Goal: Task Accomplishment & Management: Use online tool/utility

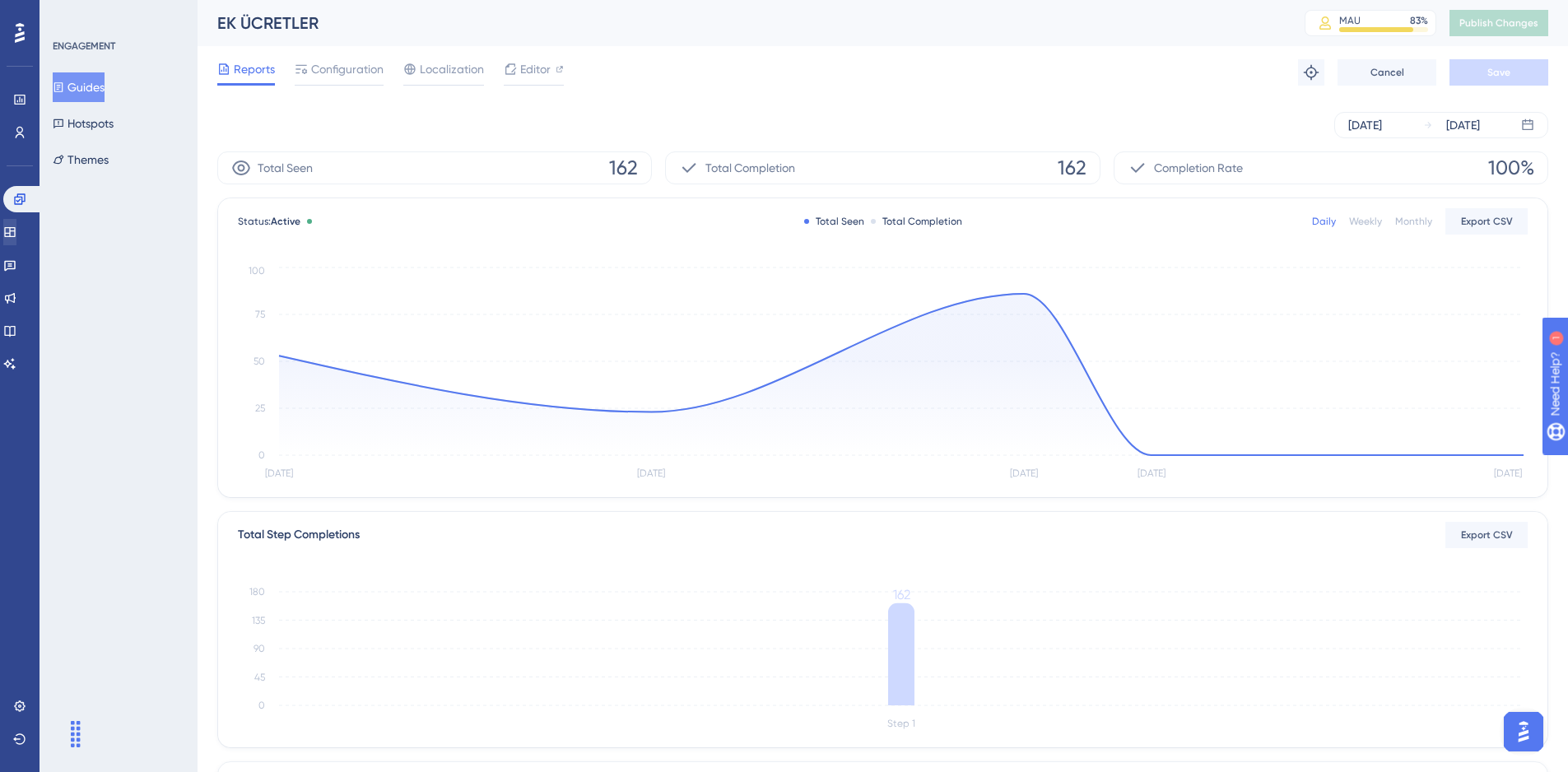
drag, startPoint x: 14, startPoint y: 251, endPoint x: 17, endPoint y: 234, distance: 17.3
click at [17, 234] on div "Engagement Widgets Feedback Product Updates Knowledge Base AI Assistant" at bounding box center [20, 281] width 33 height 191
click at [17, 234] on icon at bounding box center [10, 232] width 13 height 13
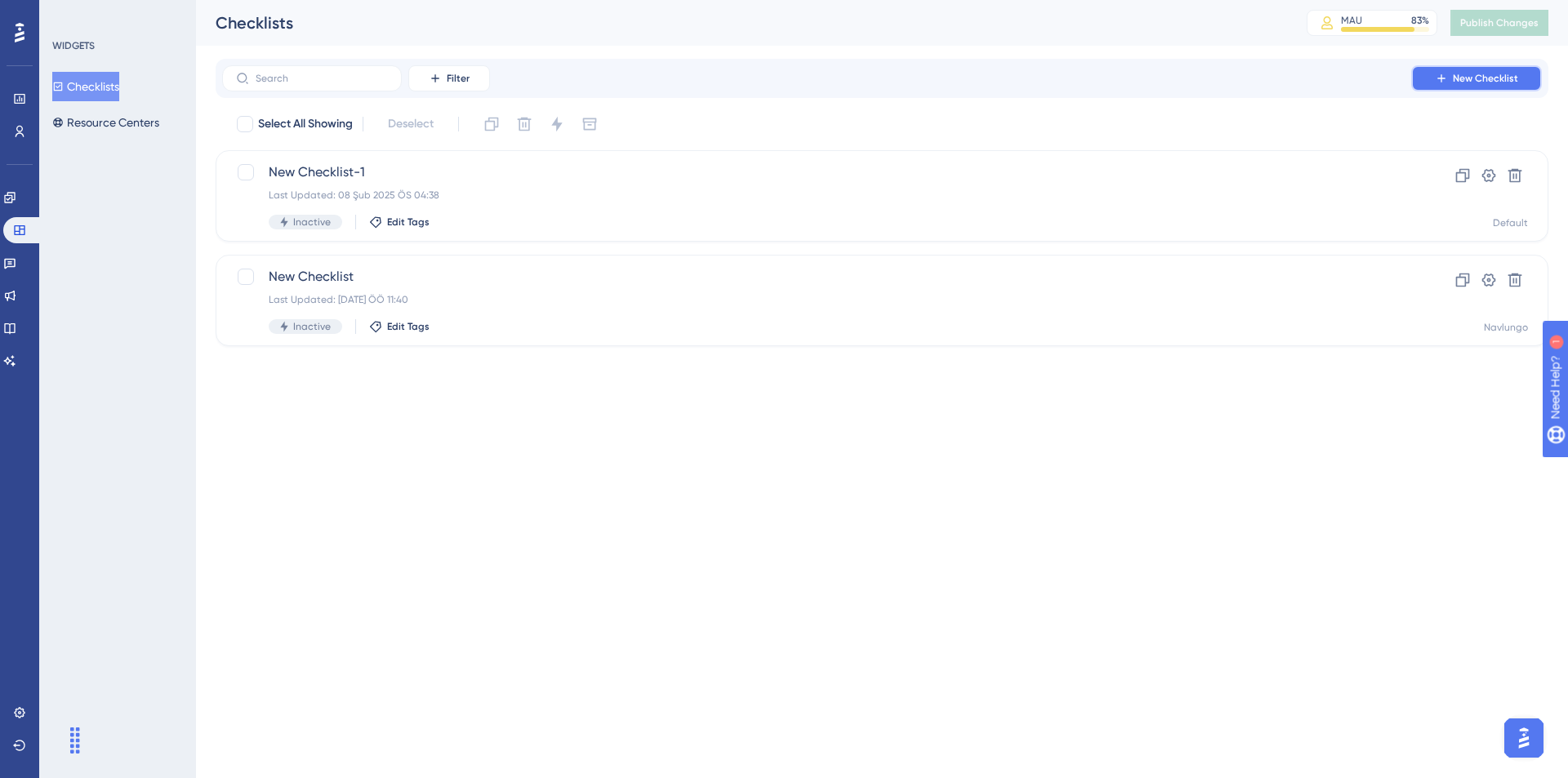
click at [1450, 71] on button "New Checklist" at bounding box center [1476, 78] width 131 height 27
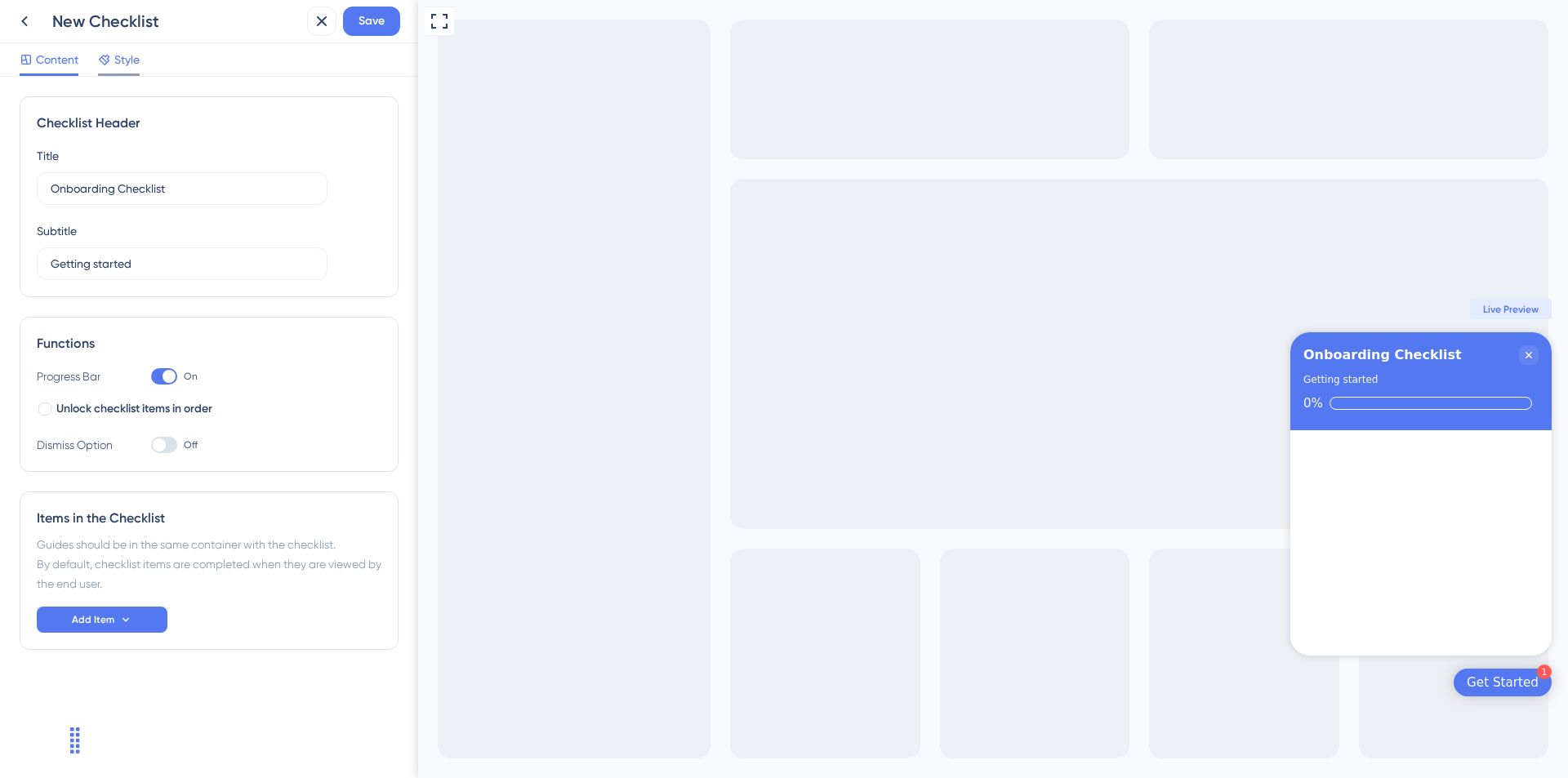
click at [138, 64] on span "Style" at bounding box center [127, 59] width 26 height 19
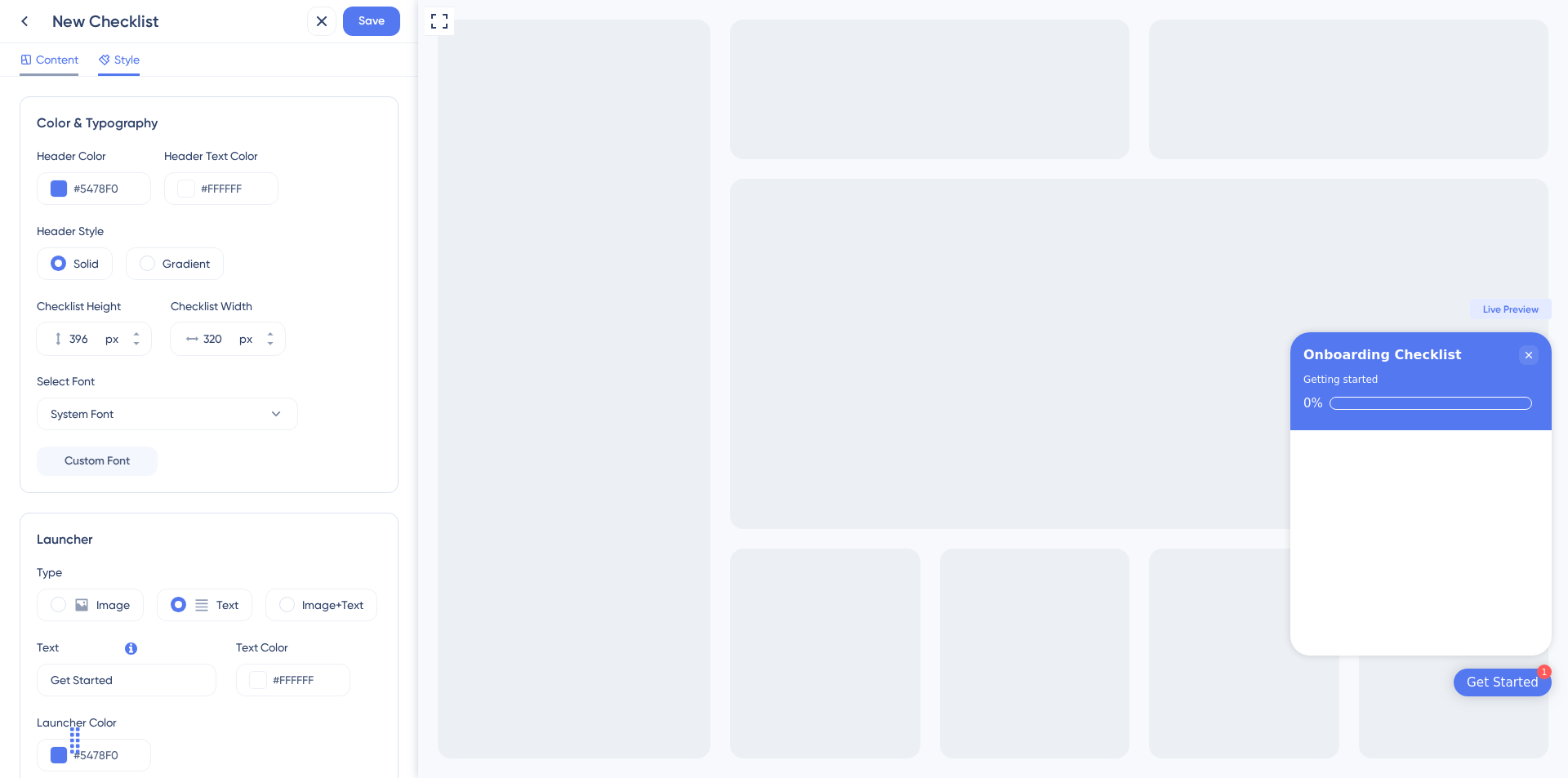
click at [56, 68] on span "Content" at bounding box center [57, 59] width 42 height 19
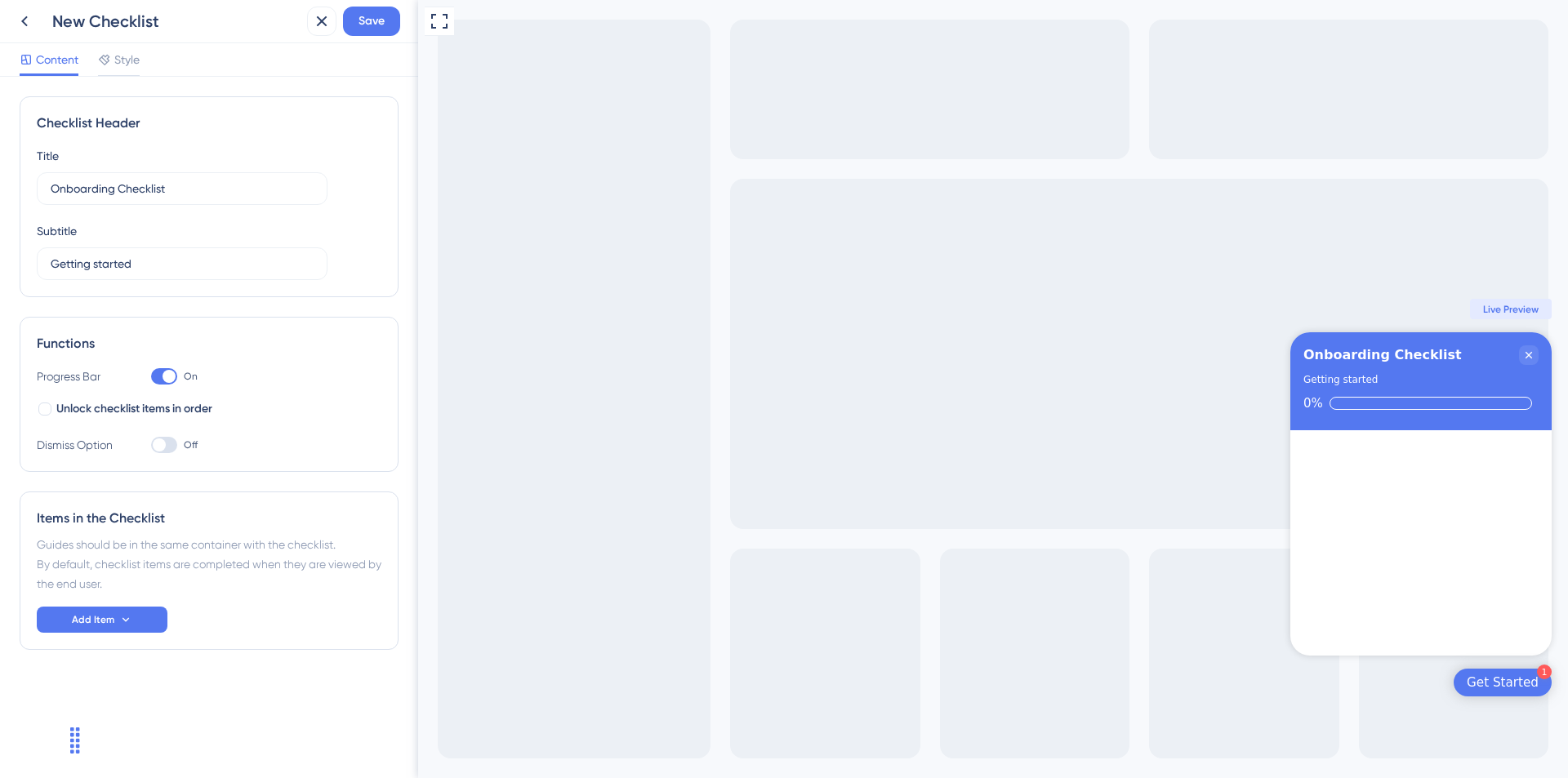
click at [812, 296] on div "Full Screen Preview 1 Get Started Onboarding Checklist Getting started 0% Congr…" at bounding box center [993, 389] width 1150 height 778
click at [1506, 676] on div "Get Started" at bounding box center [1502, 683] width 72 height 16
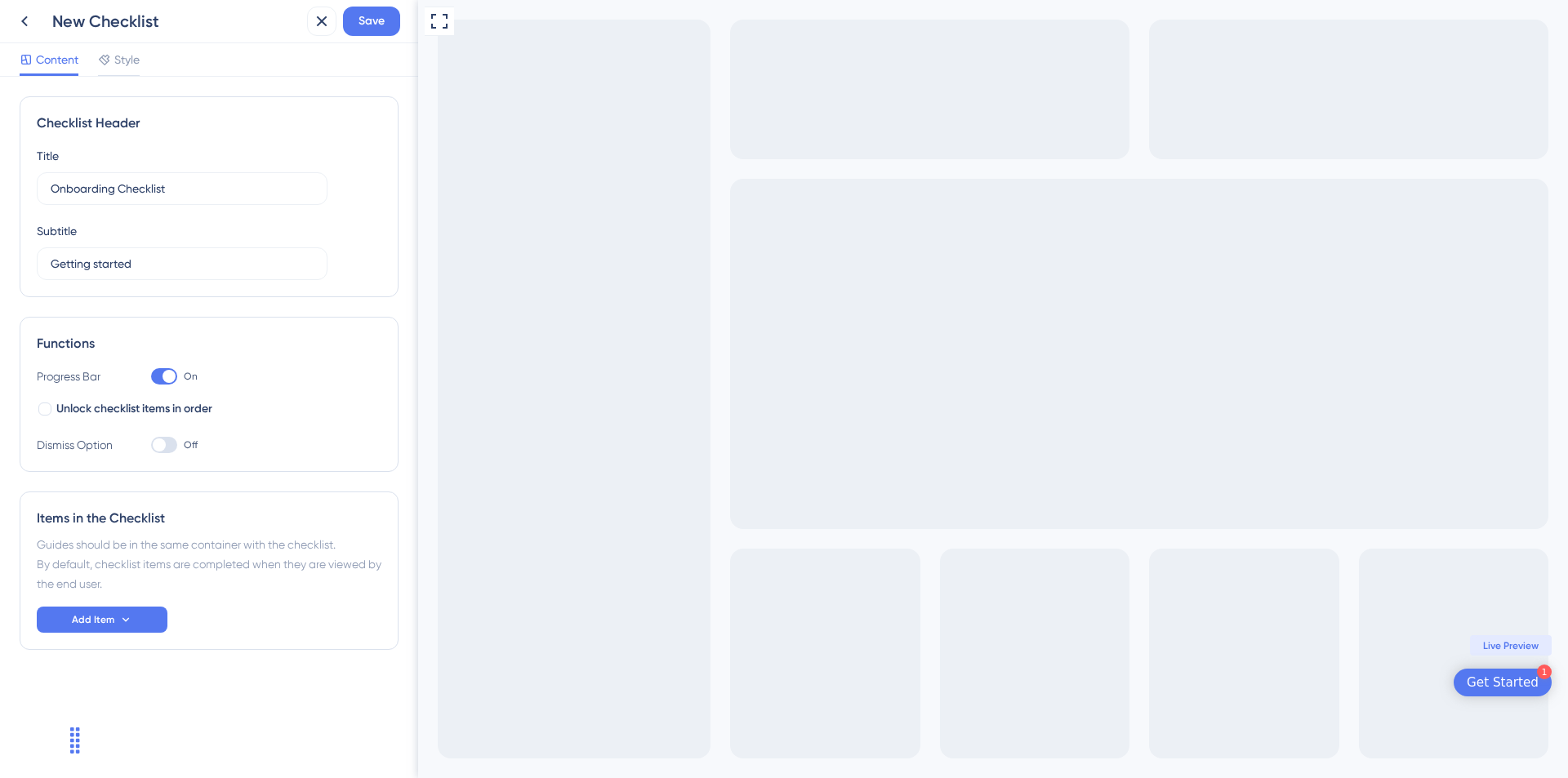
click at [1506, 676] on div "Get Started" at bounding box center [1502, 683] width 72 height 16
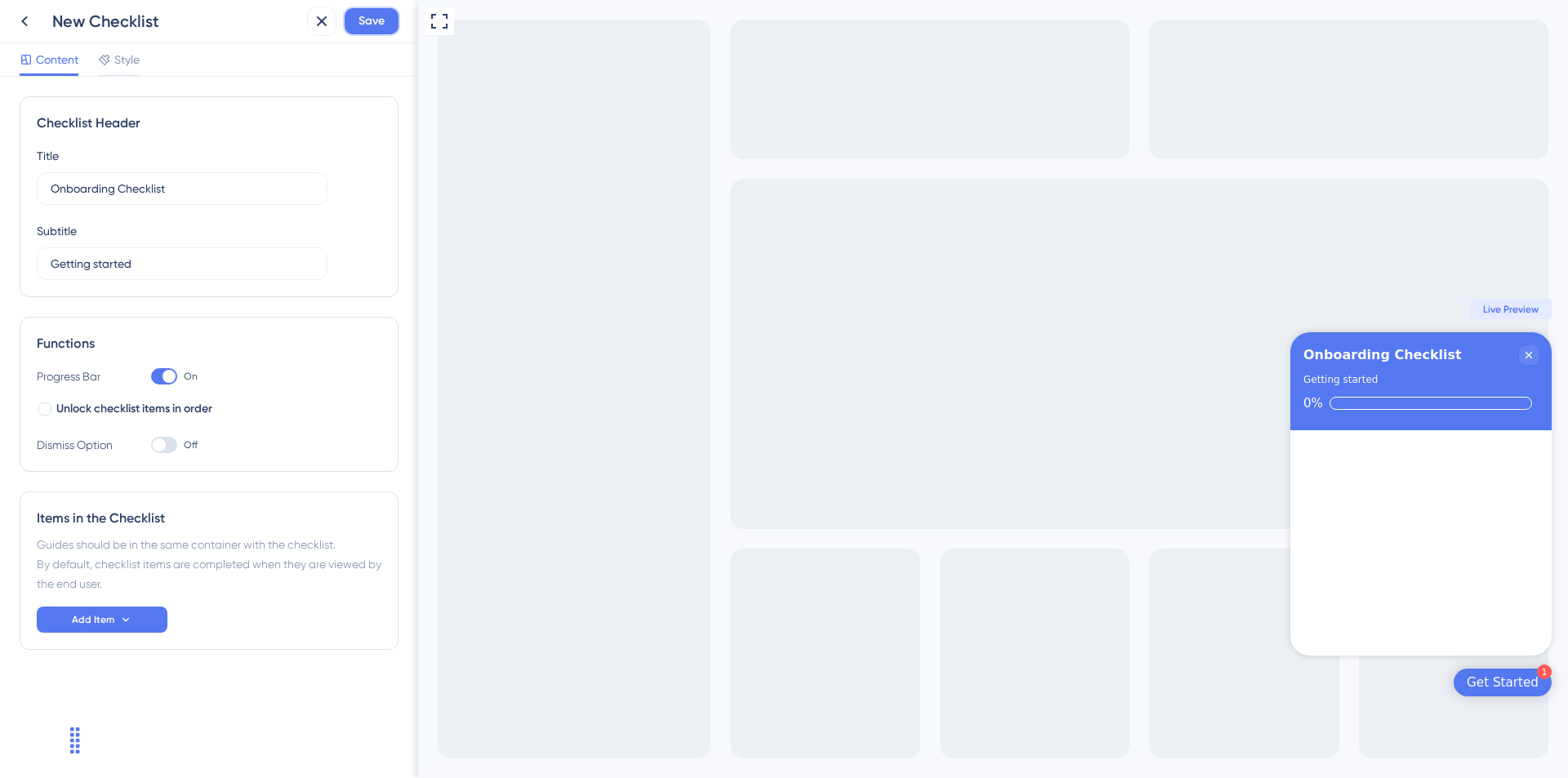
click at [373, 18] on span "Save" at bounding box center [372, 20] width 27 height 19
click at [119, 63] on span "Style" at bounding box center [127, 59] width 26 height 19
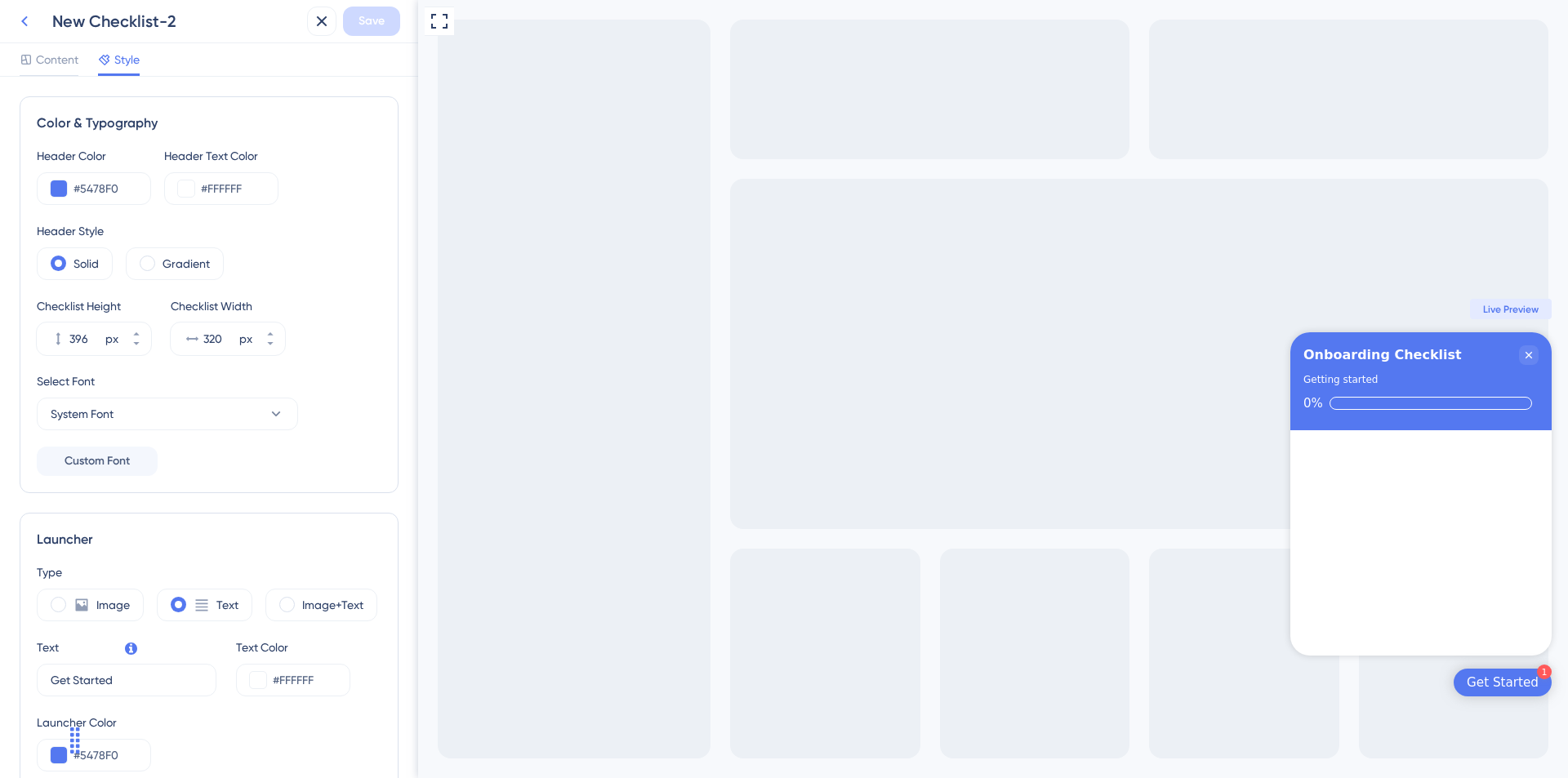
click at [29, 27] on icon at bounding box center [24, 20] width 19 height 19
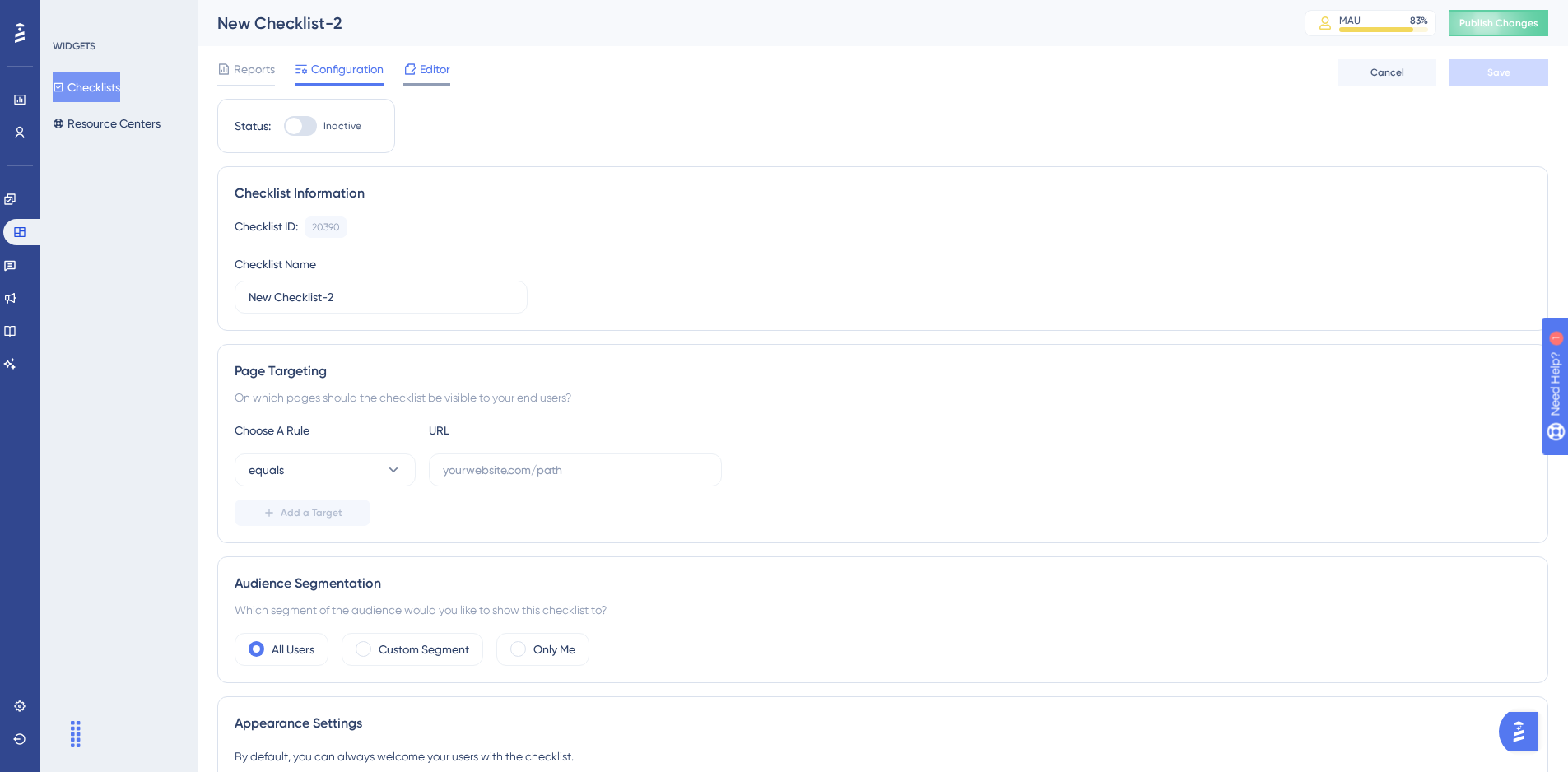
click at [437, 69] on span "Editor" at bounding box center [434, 68] width 30 height 19
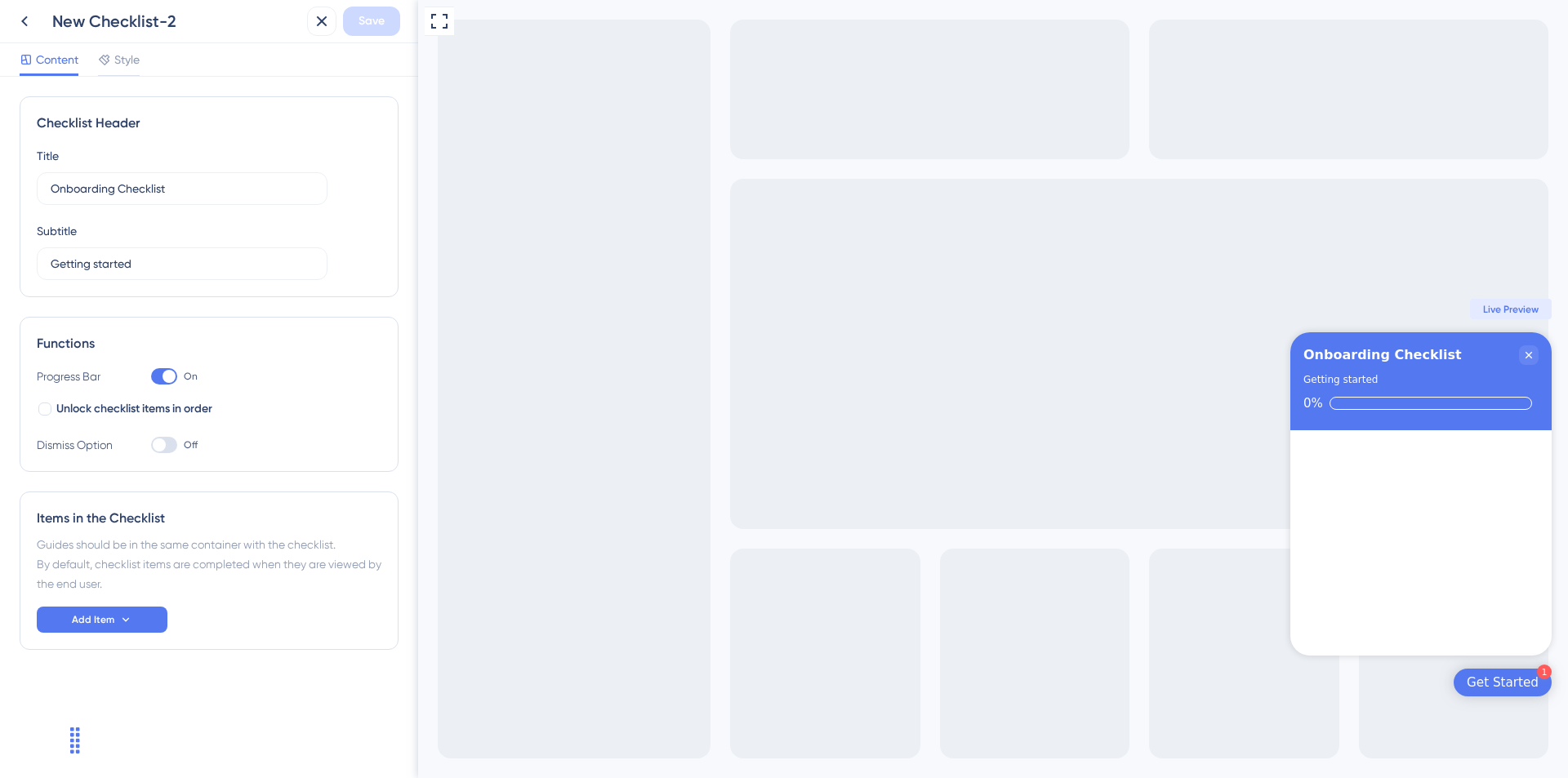
click at [666, 316] on div "Full Screen Preview 1 Get Started Onboarding Checklist Getting started 0% Congr…" at bounding box center [993, 389] width 1150 height 778
click at [1507, 689] on div "Get Started" at bounding box center [1502, 683] width 72 height 16
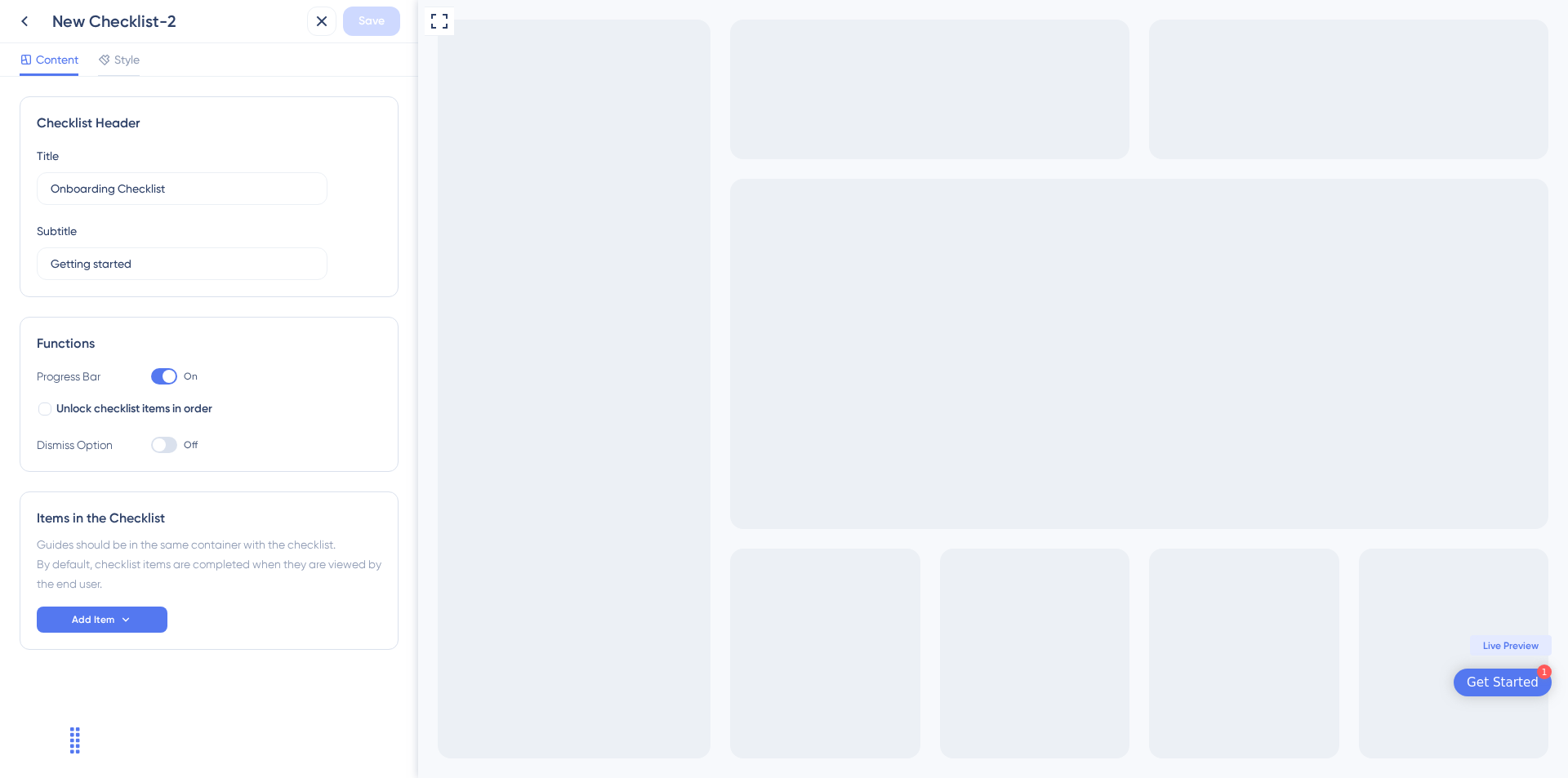
click at [1507, 689] on div "Get Started" at bounding box center [1502, 683] width 72 height 16
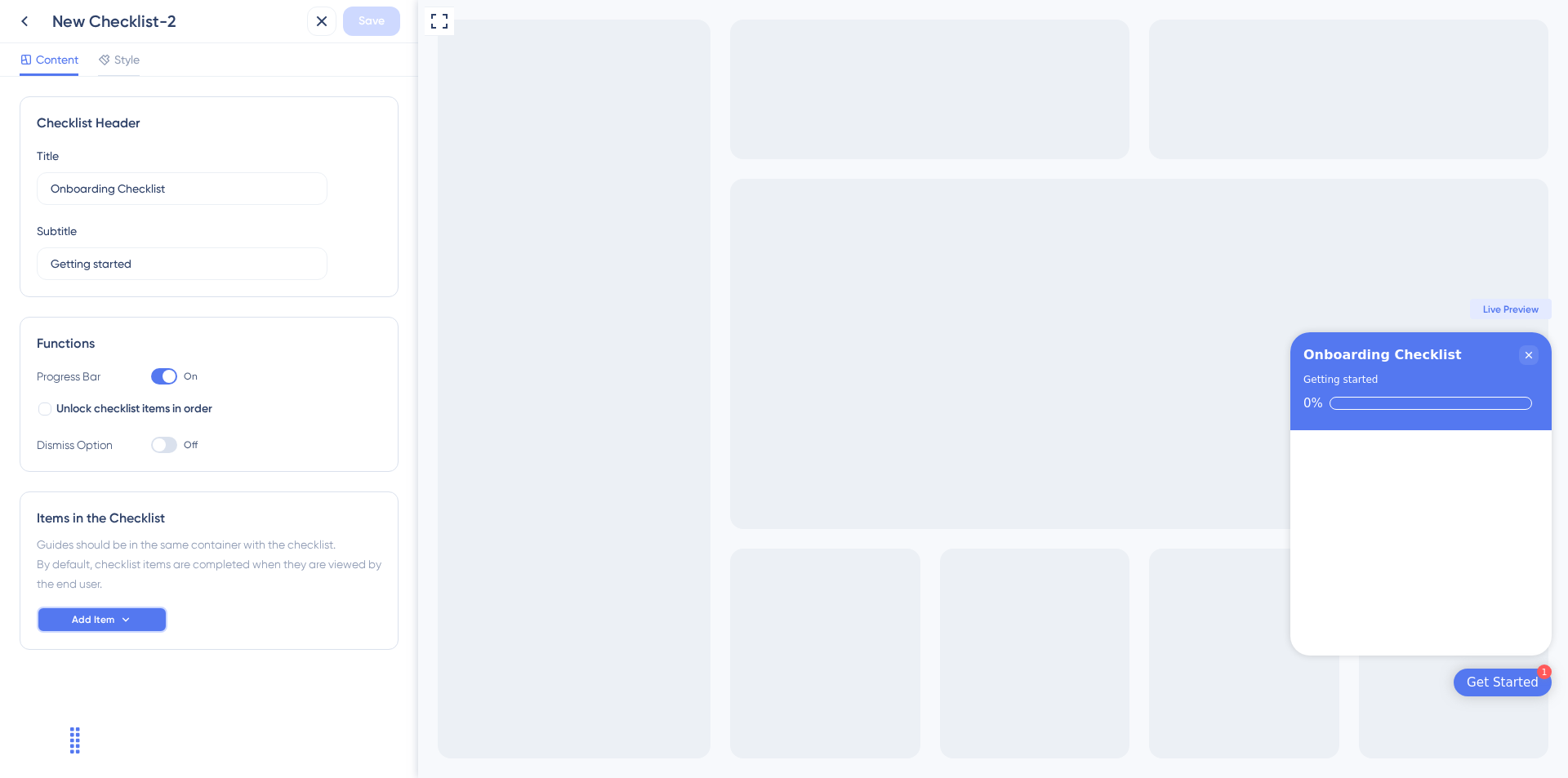
click at [79, 618] on span "Add Item" at bounding box center [93, 620] width 42 height 13
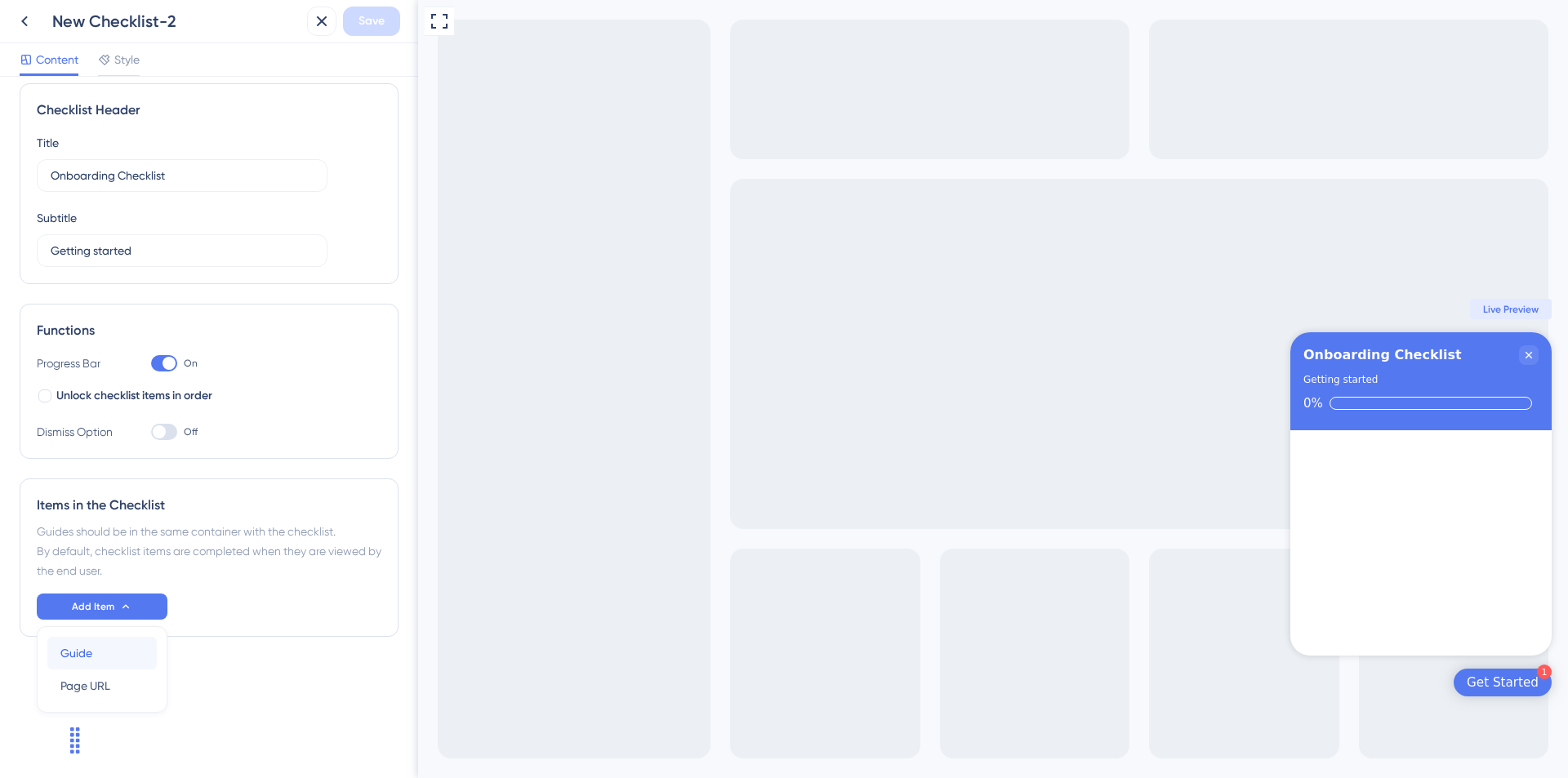
click at [89, 663] on div "Guide Guide" at bounding box center [102, 654] width 83 height 33
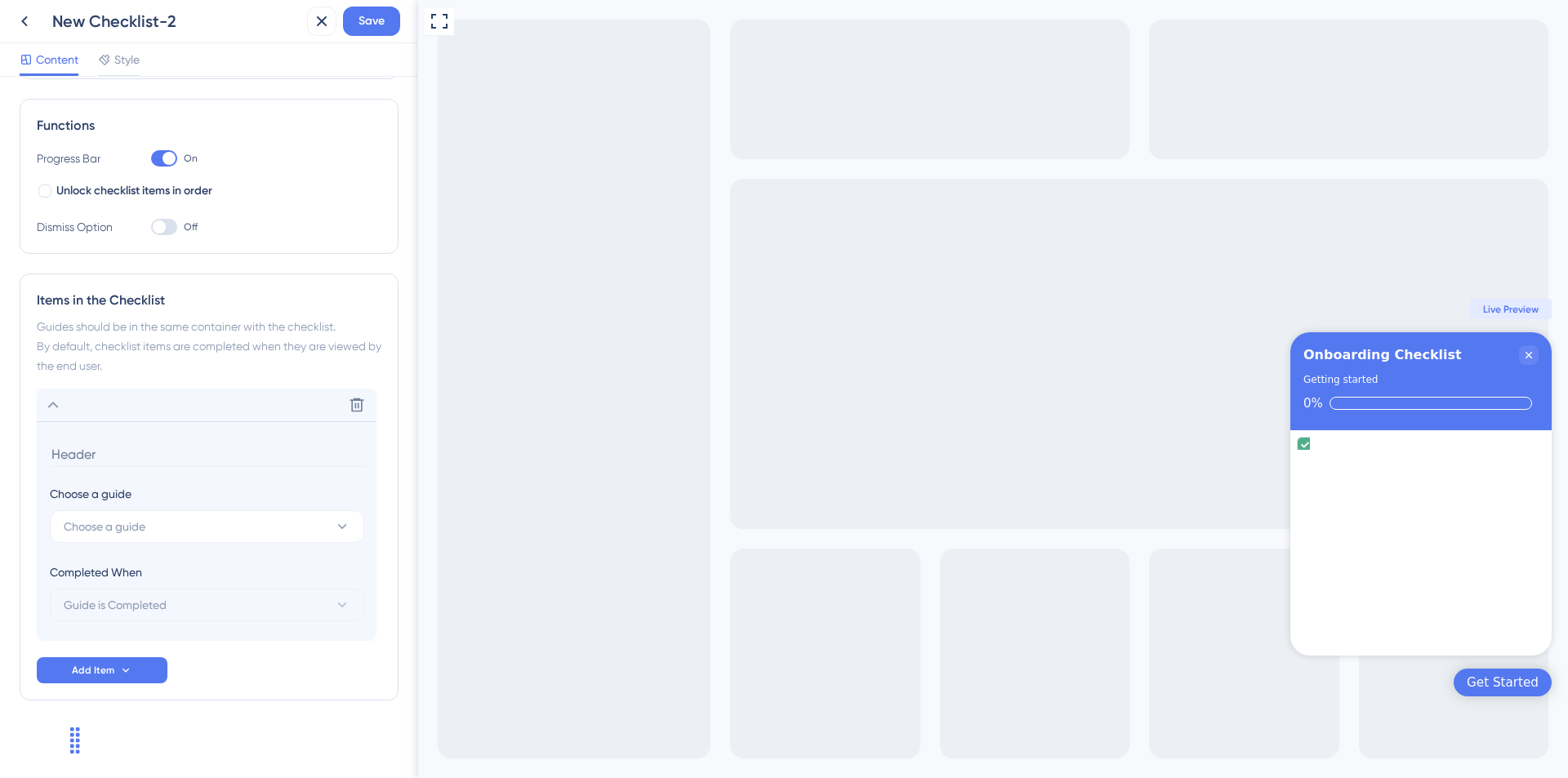
scroll to position [225, 0]
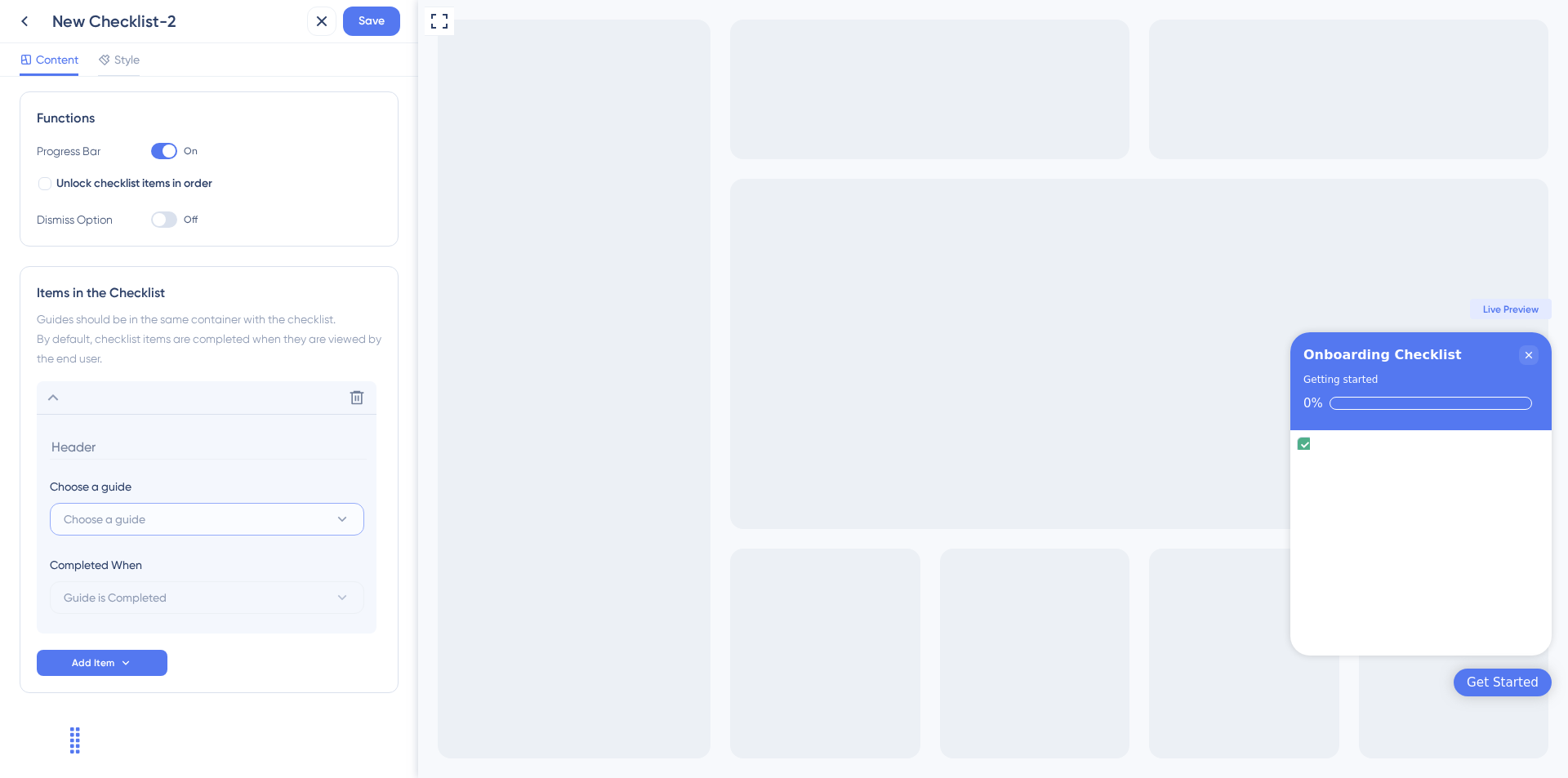
click at [162, 508] on button "Choose a guide" at bounding box center [206, 520] width 314 height 33
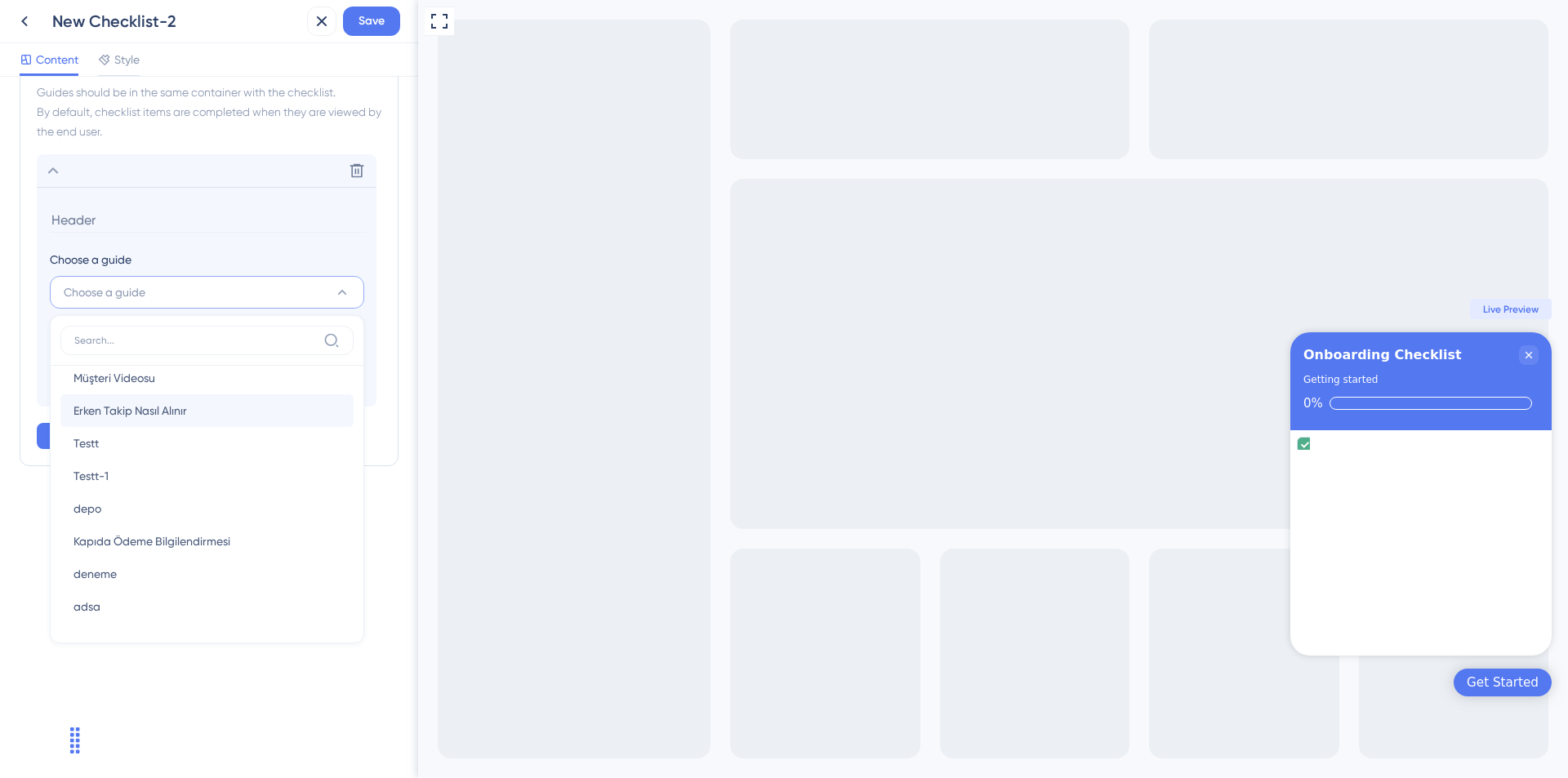
scroll to position [0, 0]
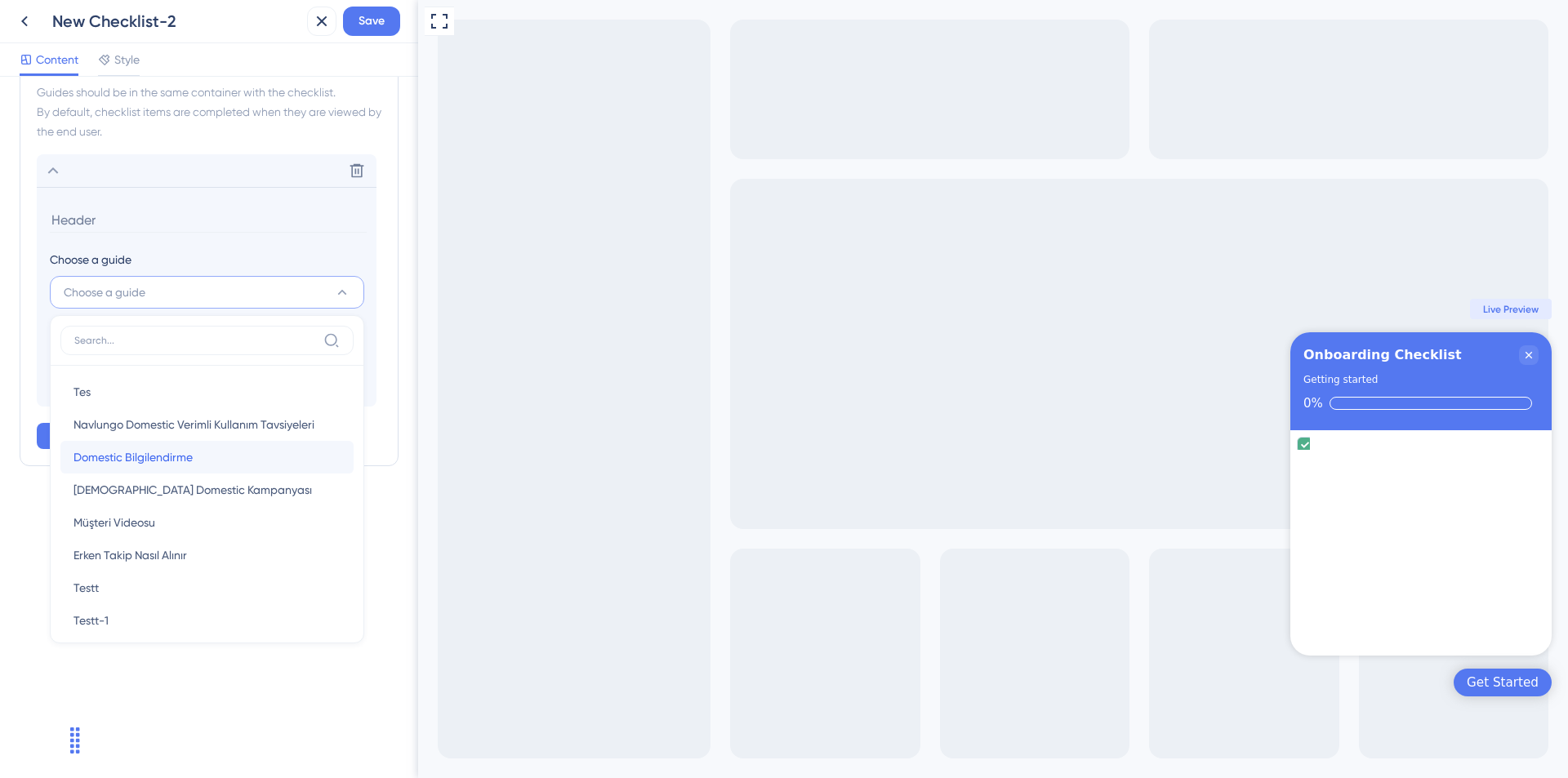
click at [219, 467] on div "Domestic Bilgilendirme Domestic Bilgilendirme" at bounding box center [207, 458] width 267 height 33
type input "Domestic Bilgilendirme"
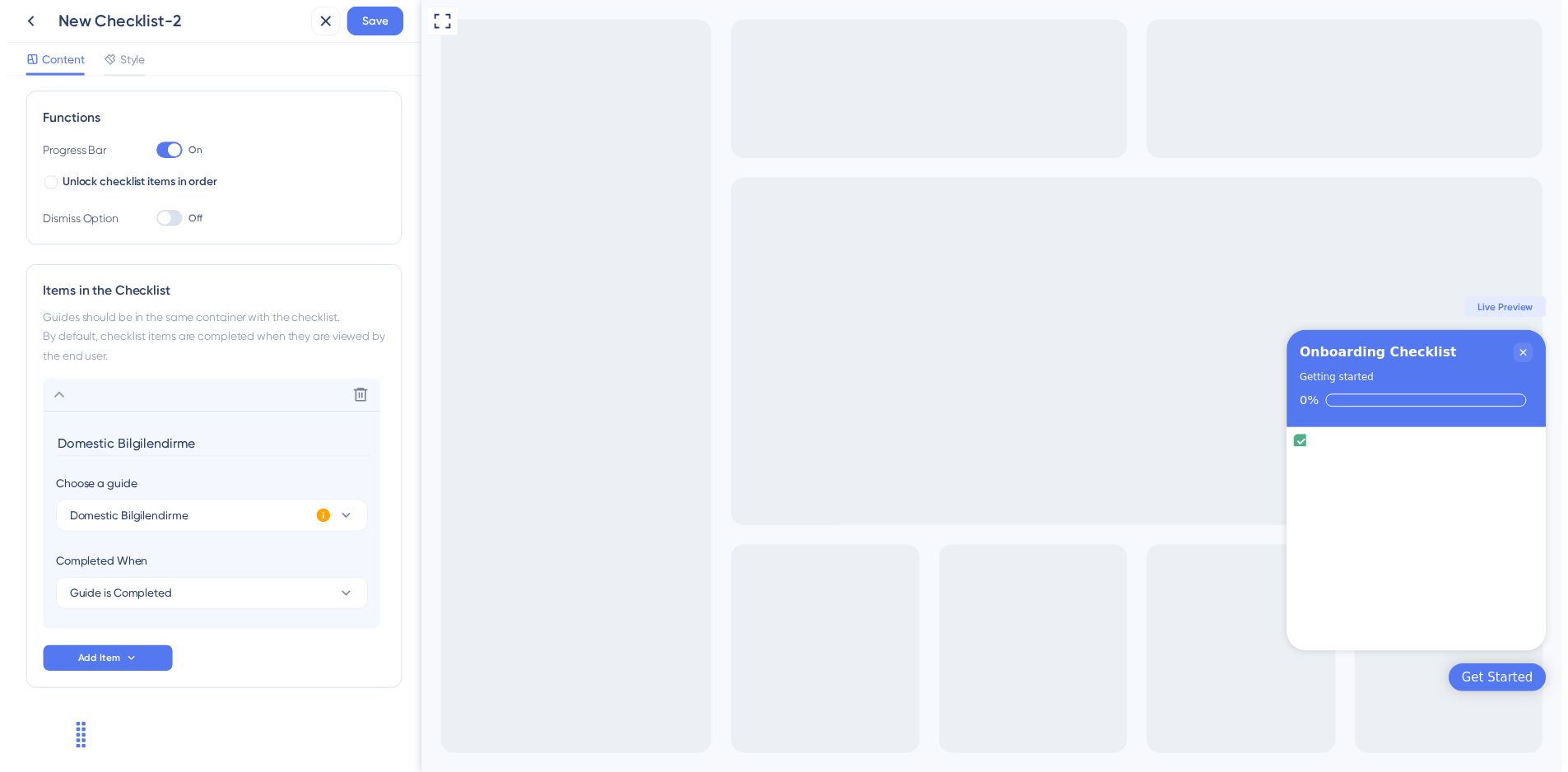
scroll to position [227, 0]
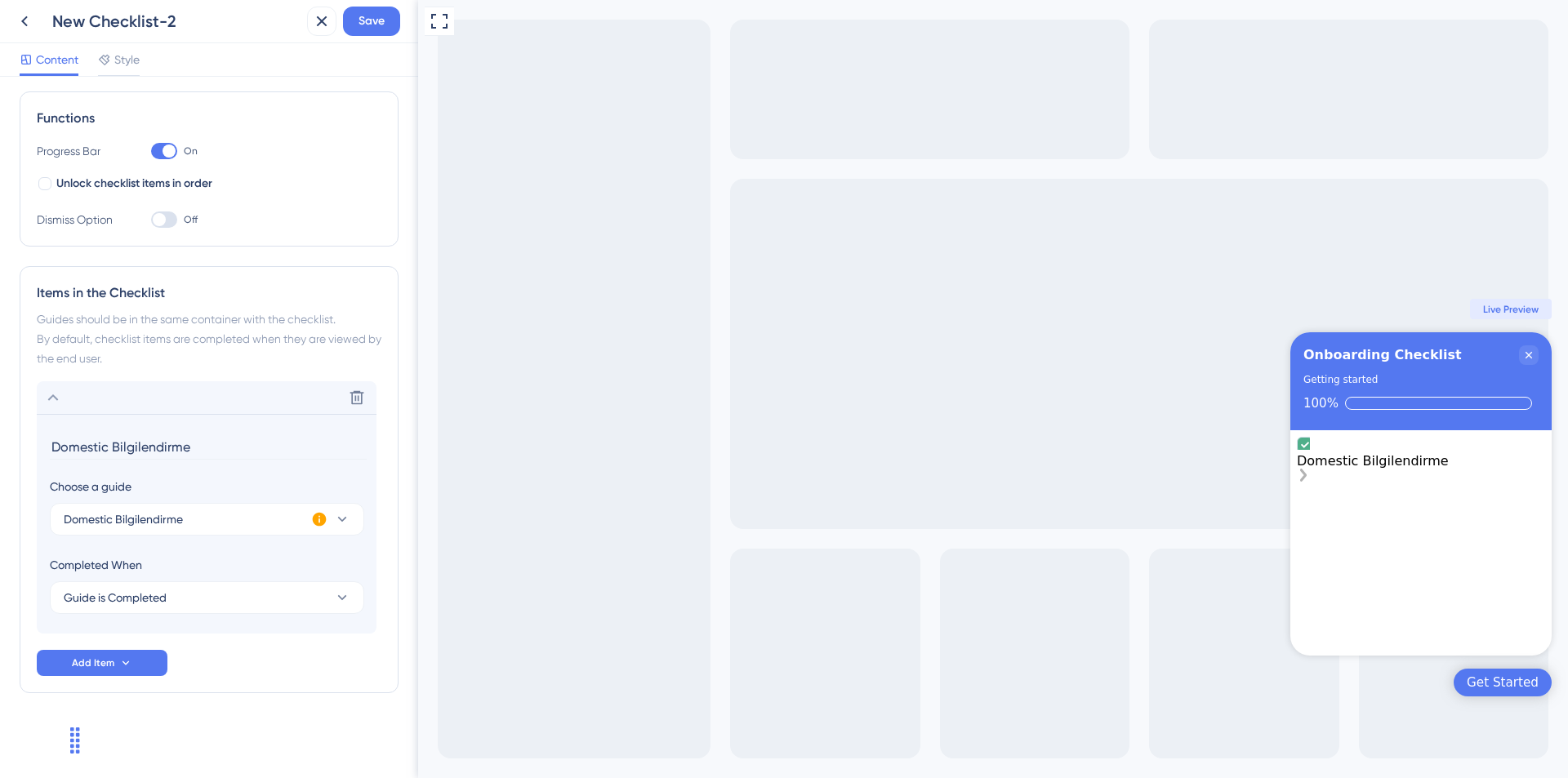
click at [1415, 459] on div "Domestic Bilgilendirme" at bounding box center [1421, 460] width 248 height 16
click at [1309, 448] on icon "Domestic Bilgilendirme is complete." at bounding box center [1304, 445] width 8 height 5
click at [365, 32] on button "Save" at bounding box center [372, 21] width 57 height 29
click at [31, 19] on icon at bounding box center [24, 20] width 19 height 19
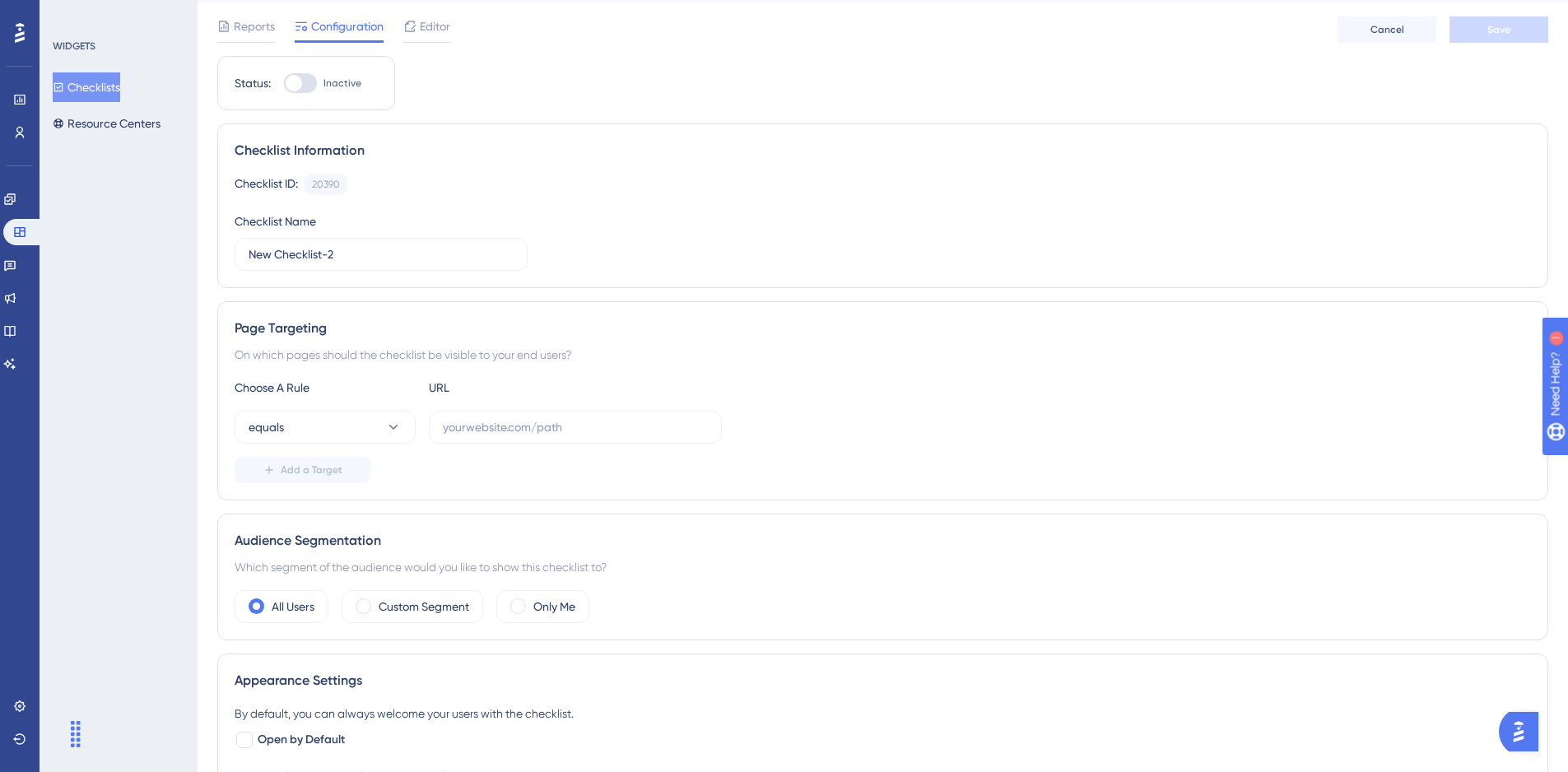
scroll to position [42, 6]
drag, startPoint x: 529, startPoint y: 451, endPoint x: 514, endPoint y: 423, distance: 31.8
click at [514, 423] on div "Choose A Rule URL equals Add a Target" at bounding box center [882, 431] width 1296 height 105
click at [514, 423] on input "text" at bounding box center [575, 427] width 265 height 18
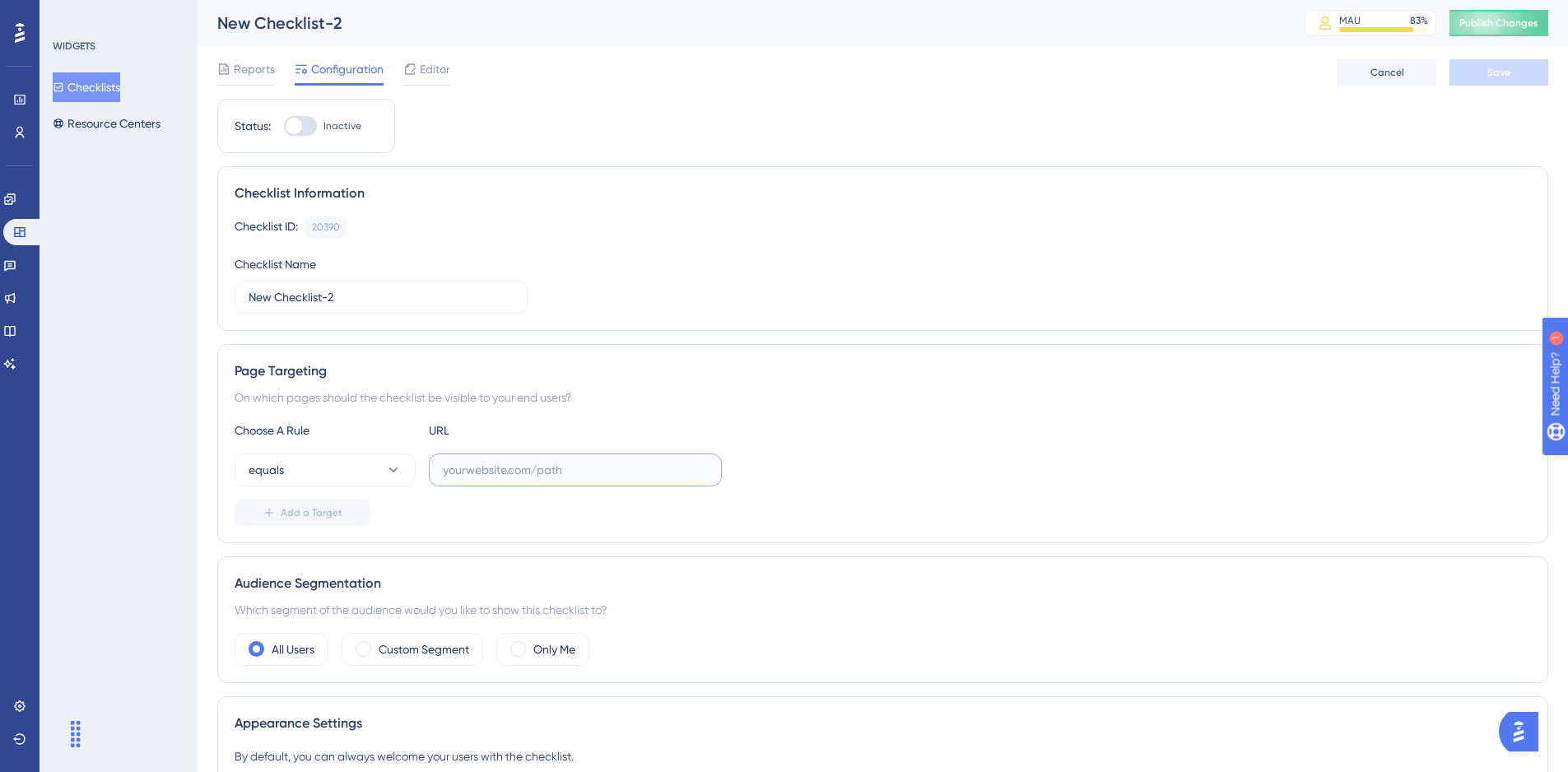
paste input "[URL][DOMAIN_NAME]"
type input "[URL][DOMAIN_NAME]"
click at [1487, 78] on span "Save" at bounding box center [1498, 72] width 23 height 13
click at [411, 63] on div "Editor" at bounding box center [426, 68] width 47 height 19
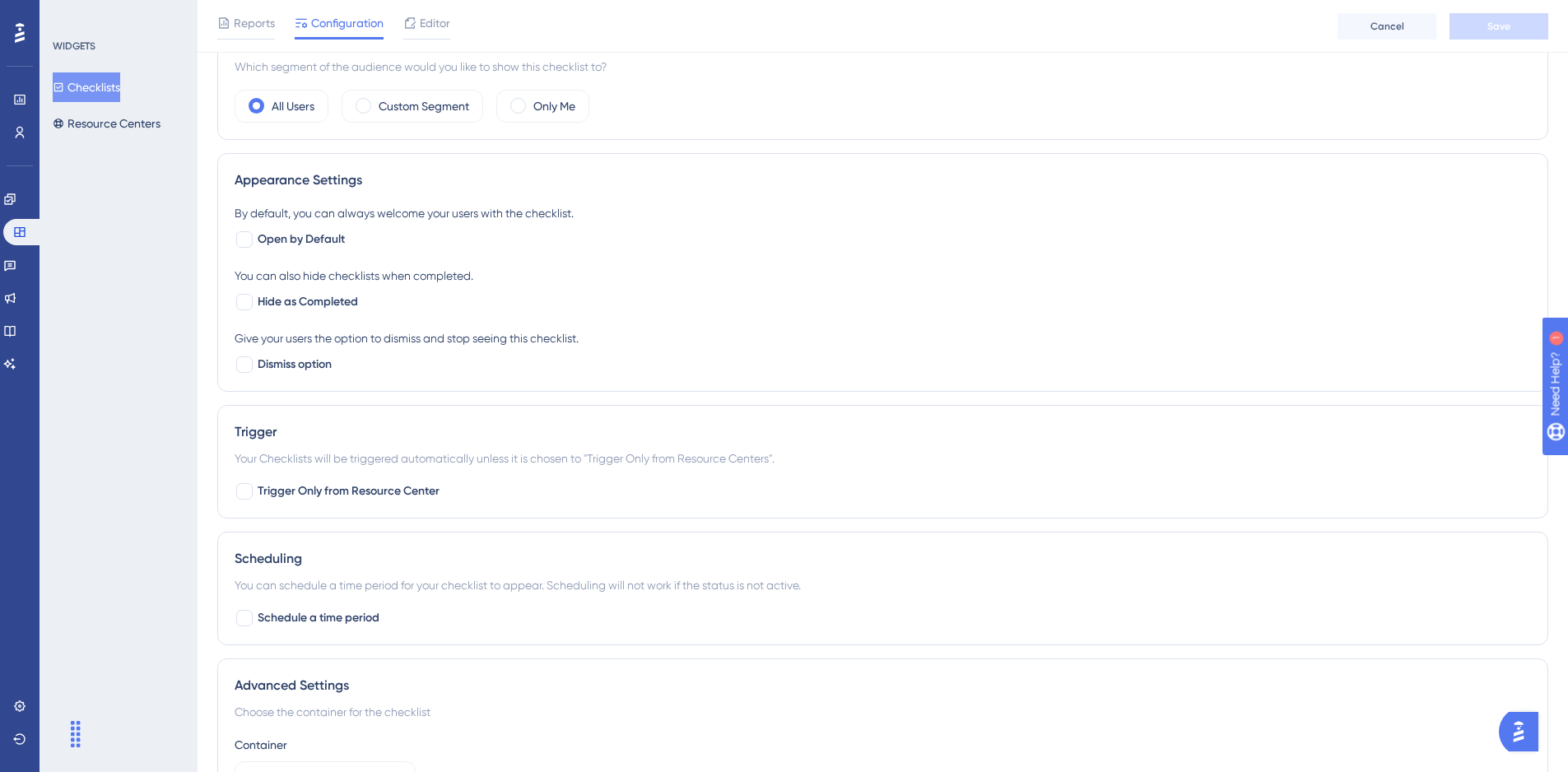
scroll to position [655, 12]
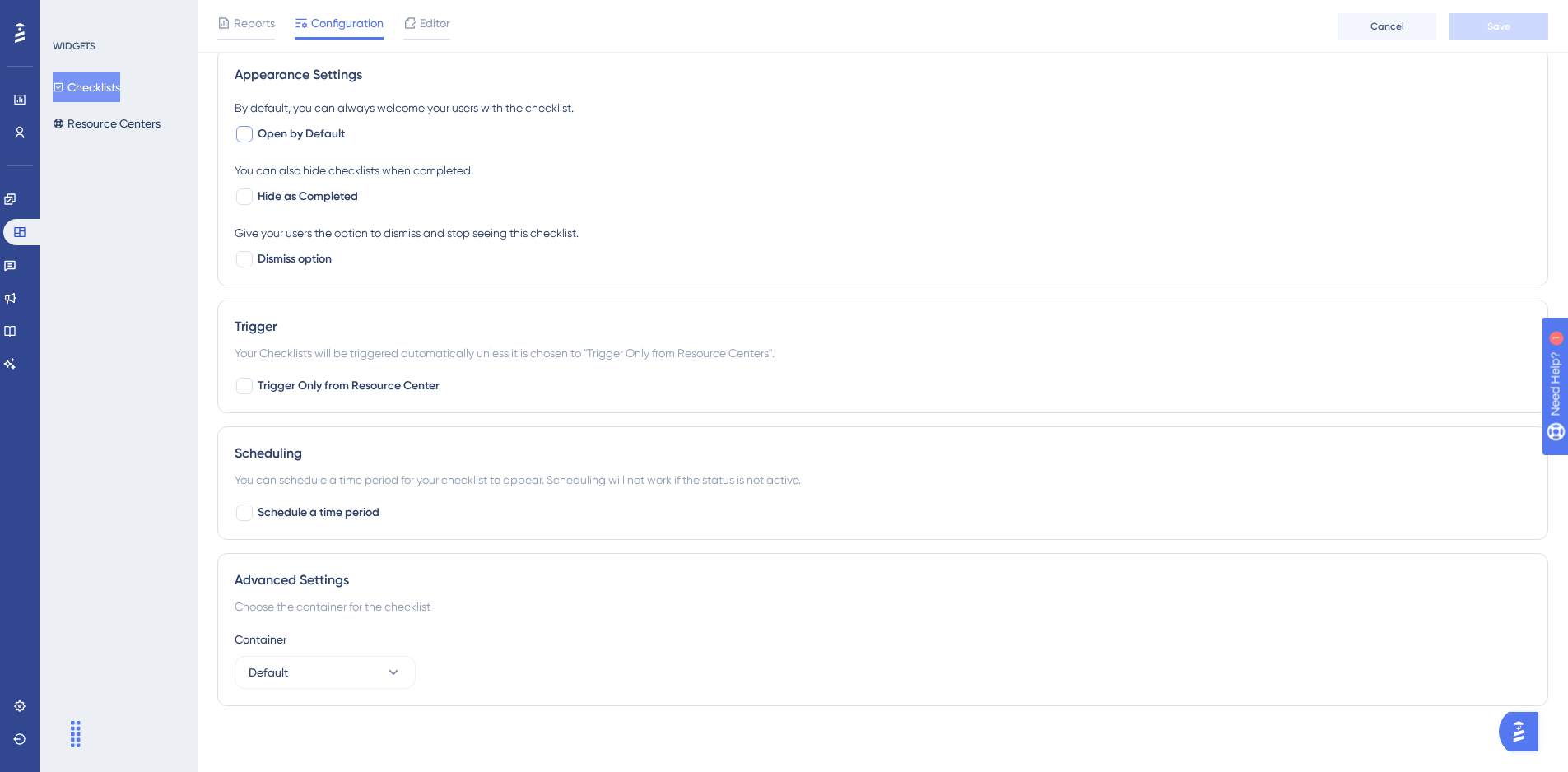
click at [236, 128] on div at bounding box center [244, 135] width 17 height 17
checkbox input "true"
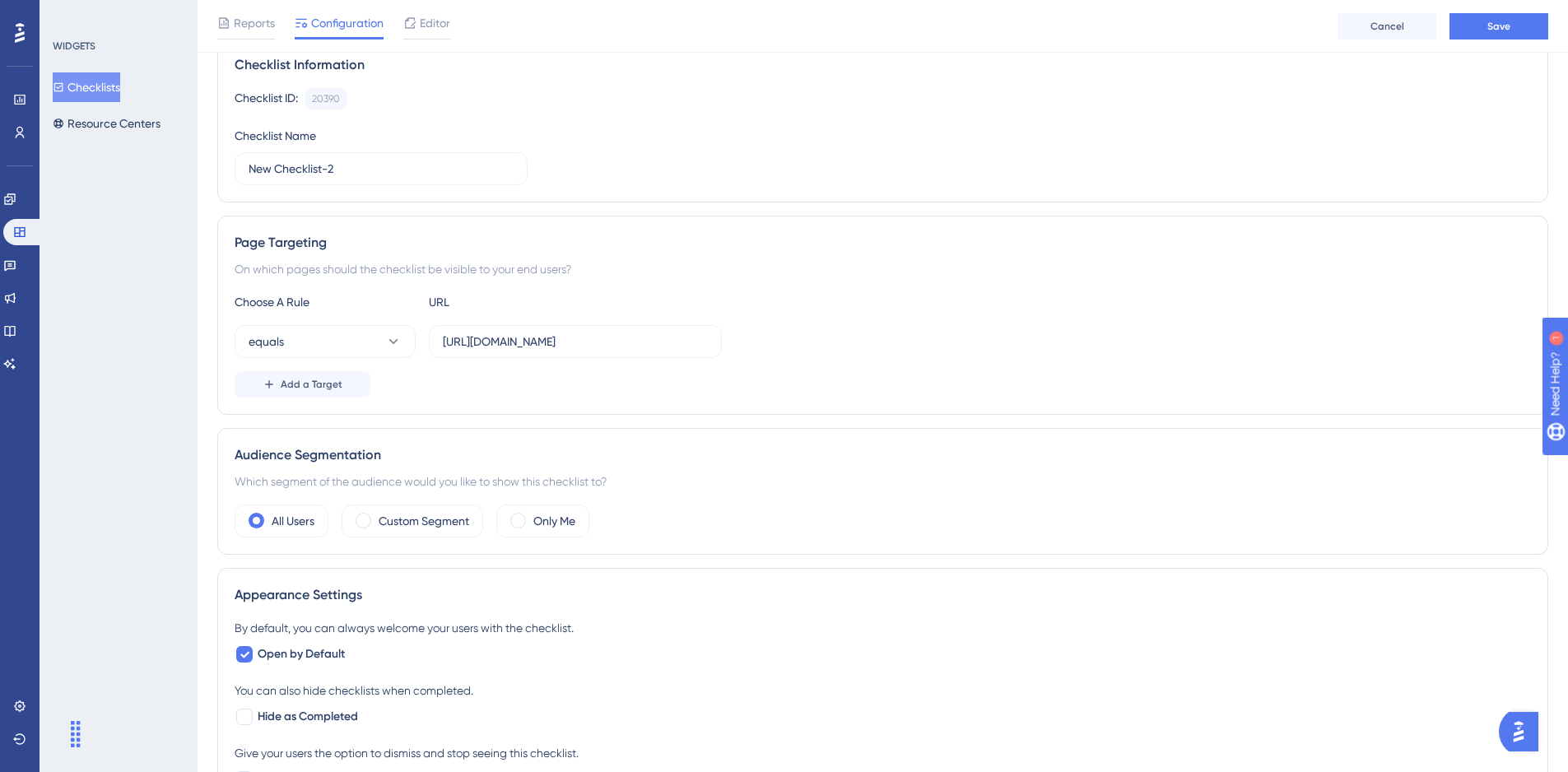
scroll to position [116, 12]
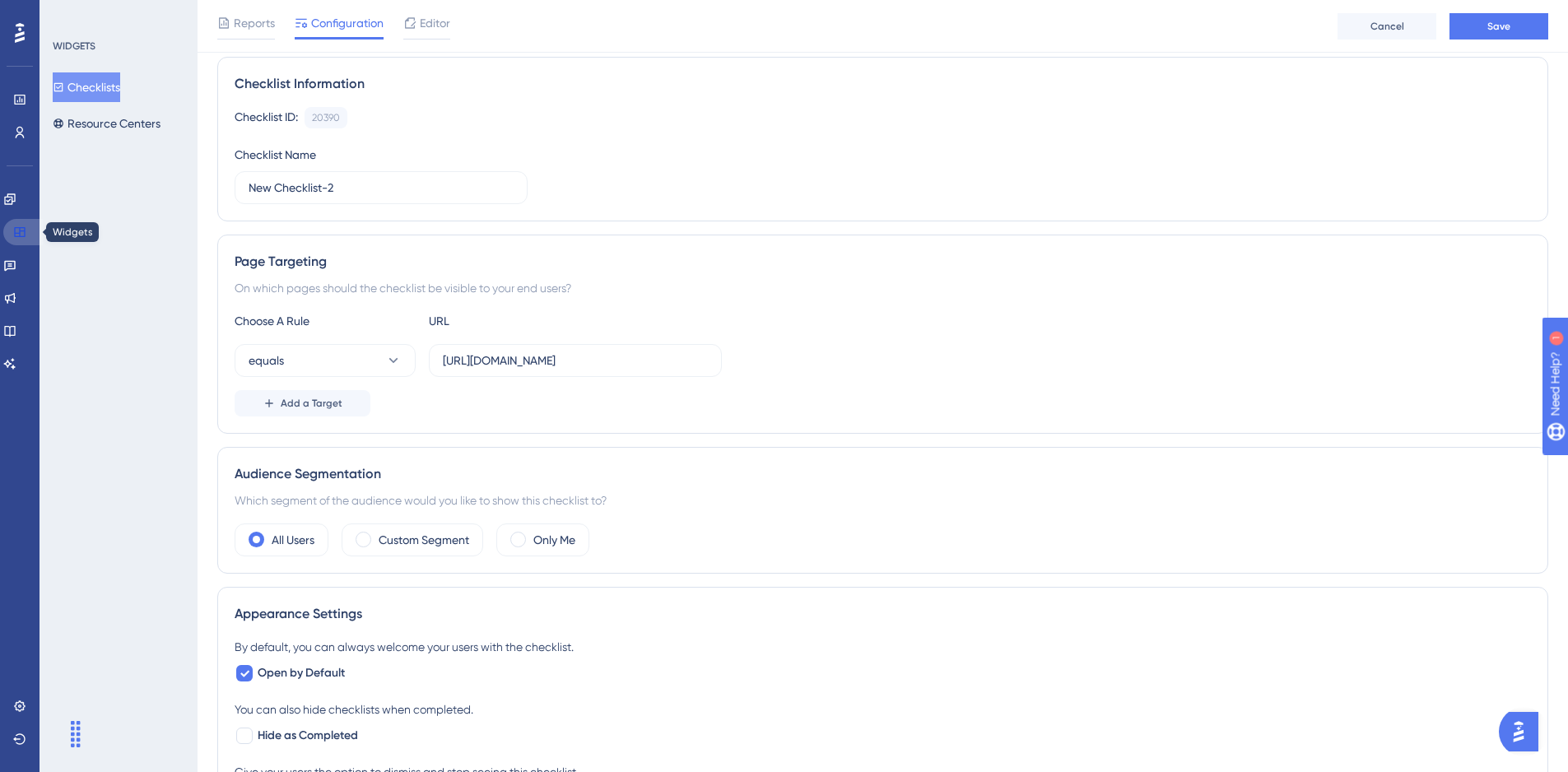
click at [11, 243] on link at bounding box center [23, 232] width 40 height 27
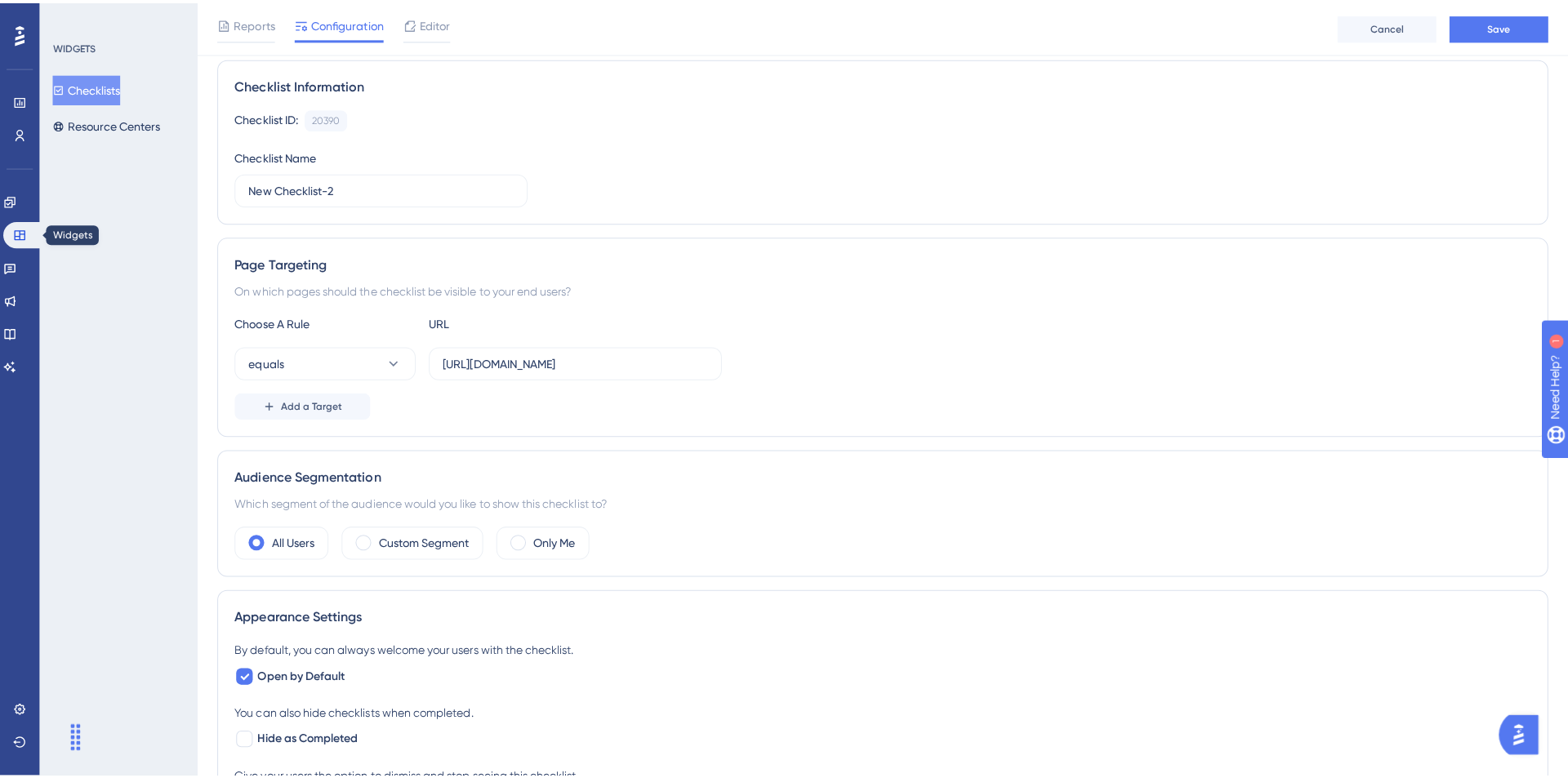
scroll to position [115, 0]
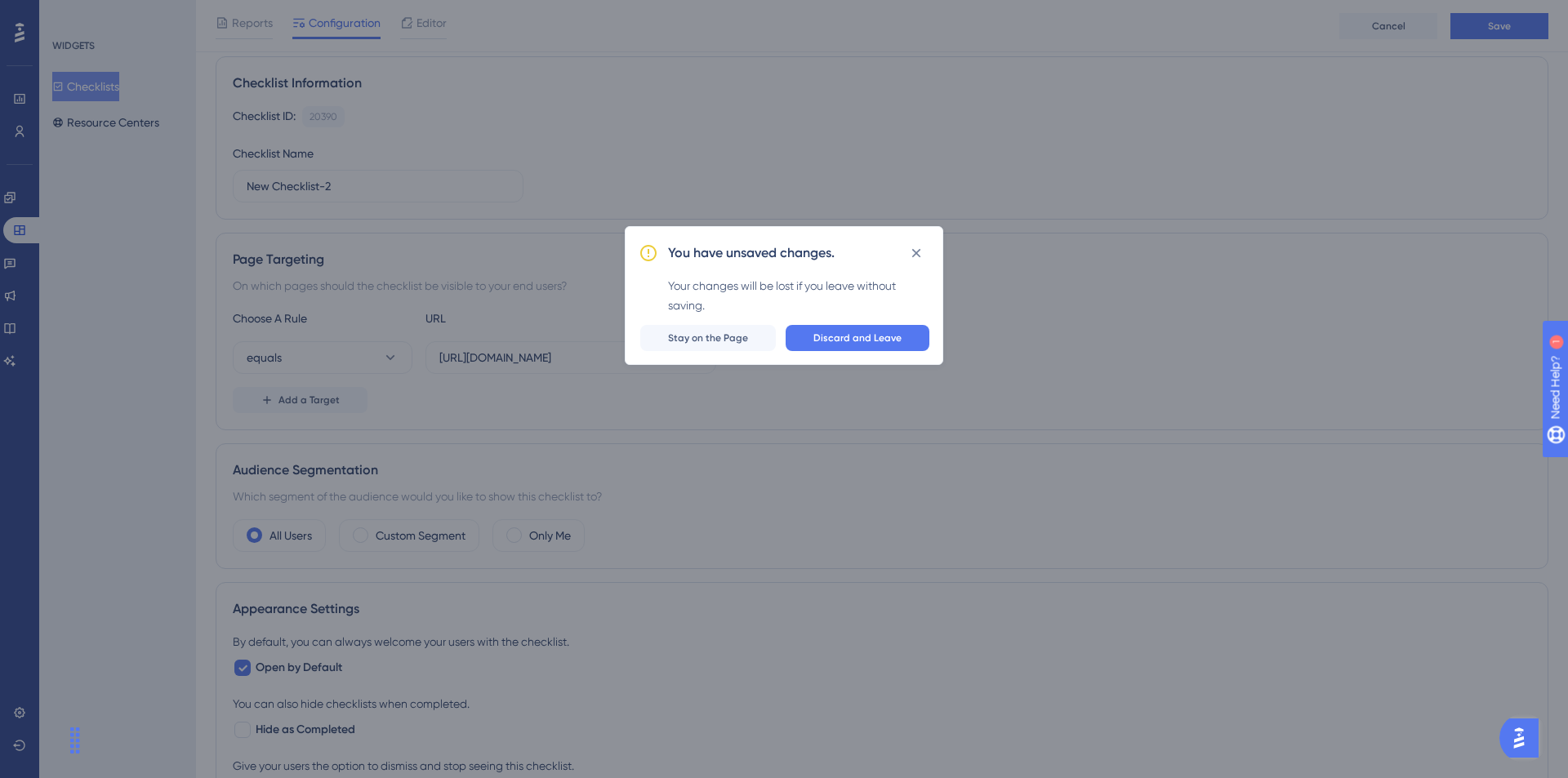
click at [11, 241] on div "You have unsaved changes. Your changes will be lost if you leave without saving…" at bounding box center [784, 389] width 1568 height 778
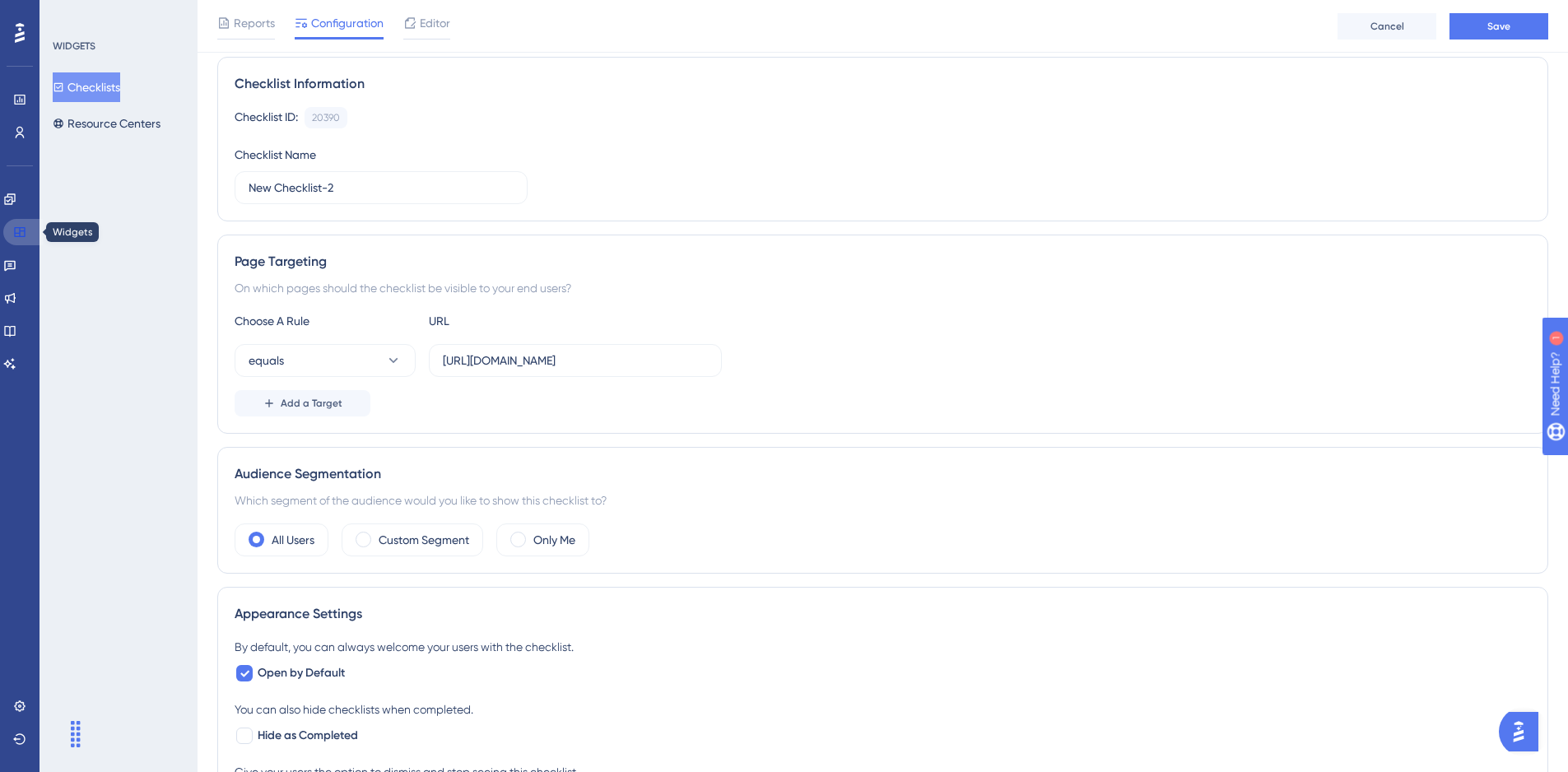
click at [11, 243] on link at bounding box center [23, 232] width 40 height 27
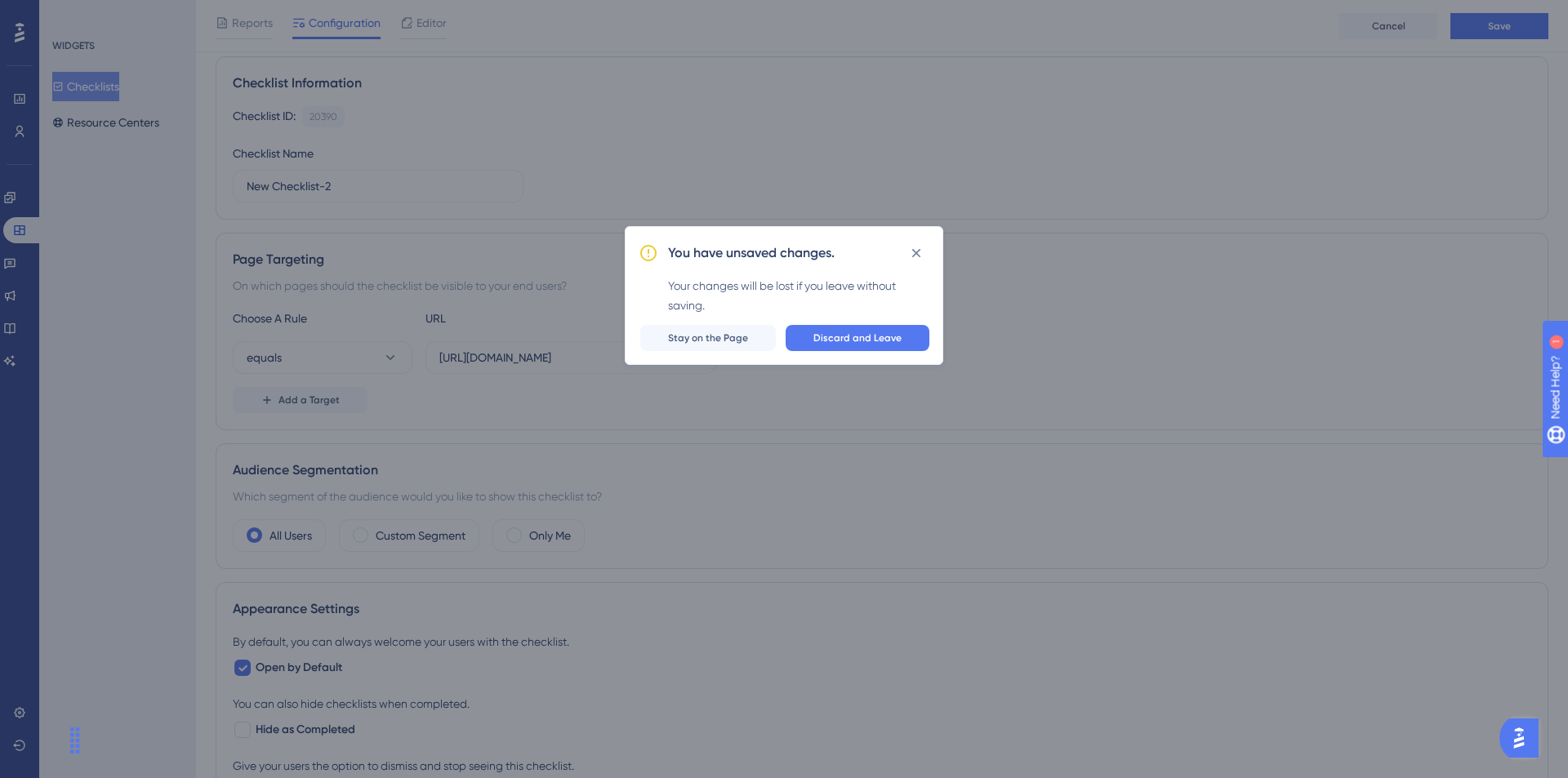
click at [144, 117] on div "You have unsaved changes. Your changes will be lost if you leave without saving…" at bounding box center [784, 389] width 1568 height 778
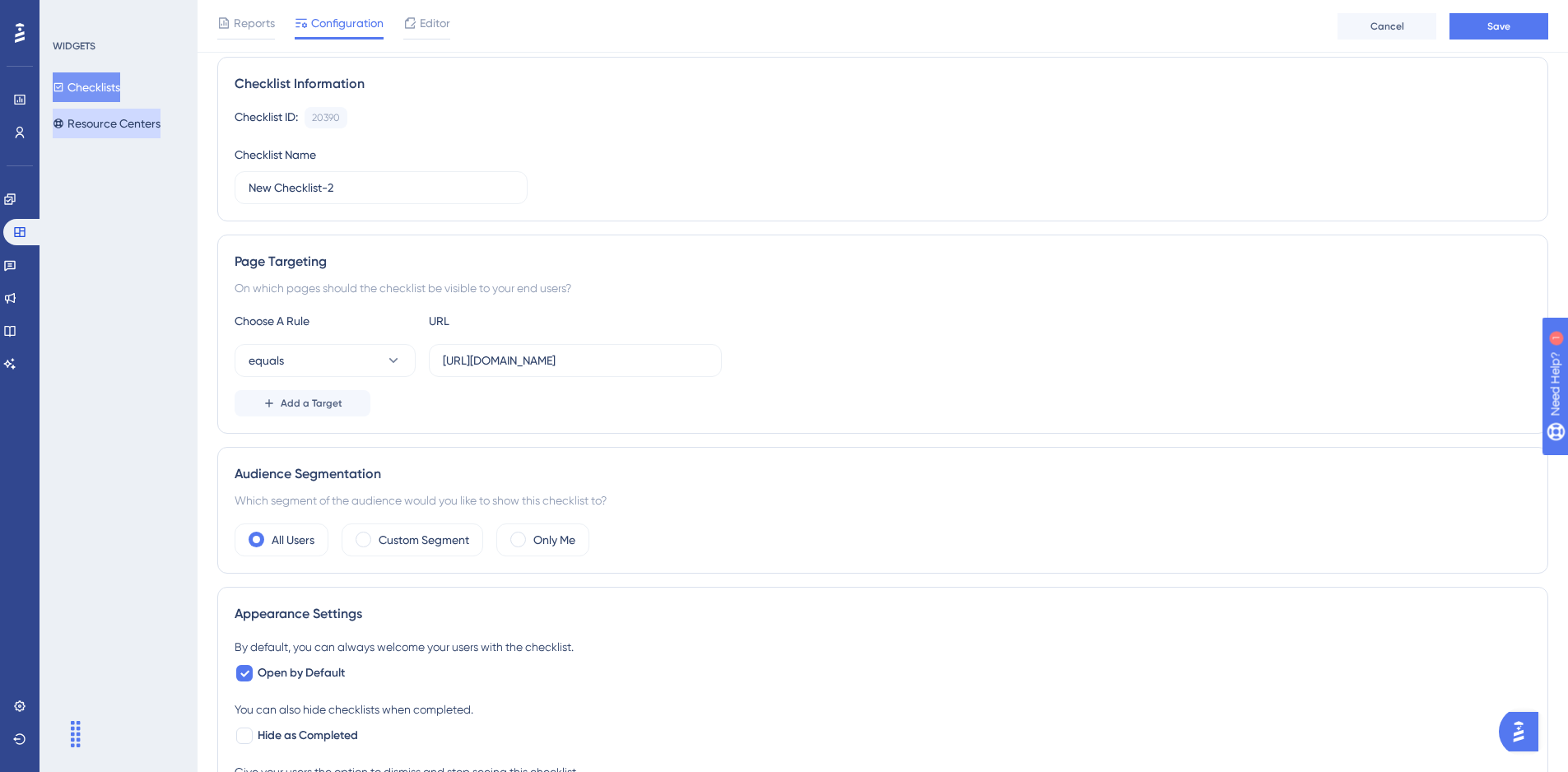
click at [123, 124] on button "Resource Centers" at bounding box center [106, 124] width 108 height 30
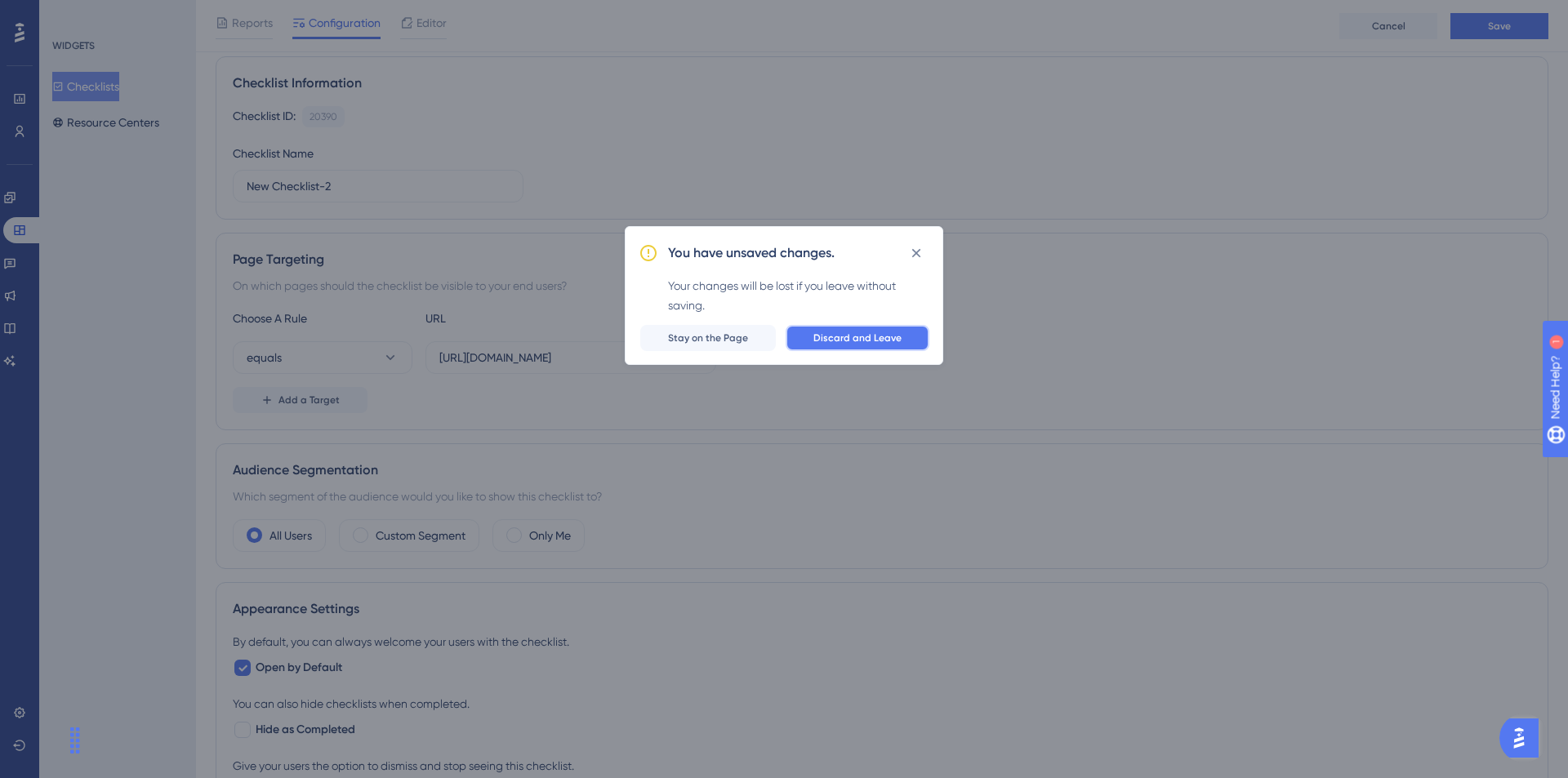
click at [864, 336] on span "Discard and Leave" at bounding box center [858, 338] width 88 height 13
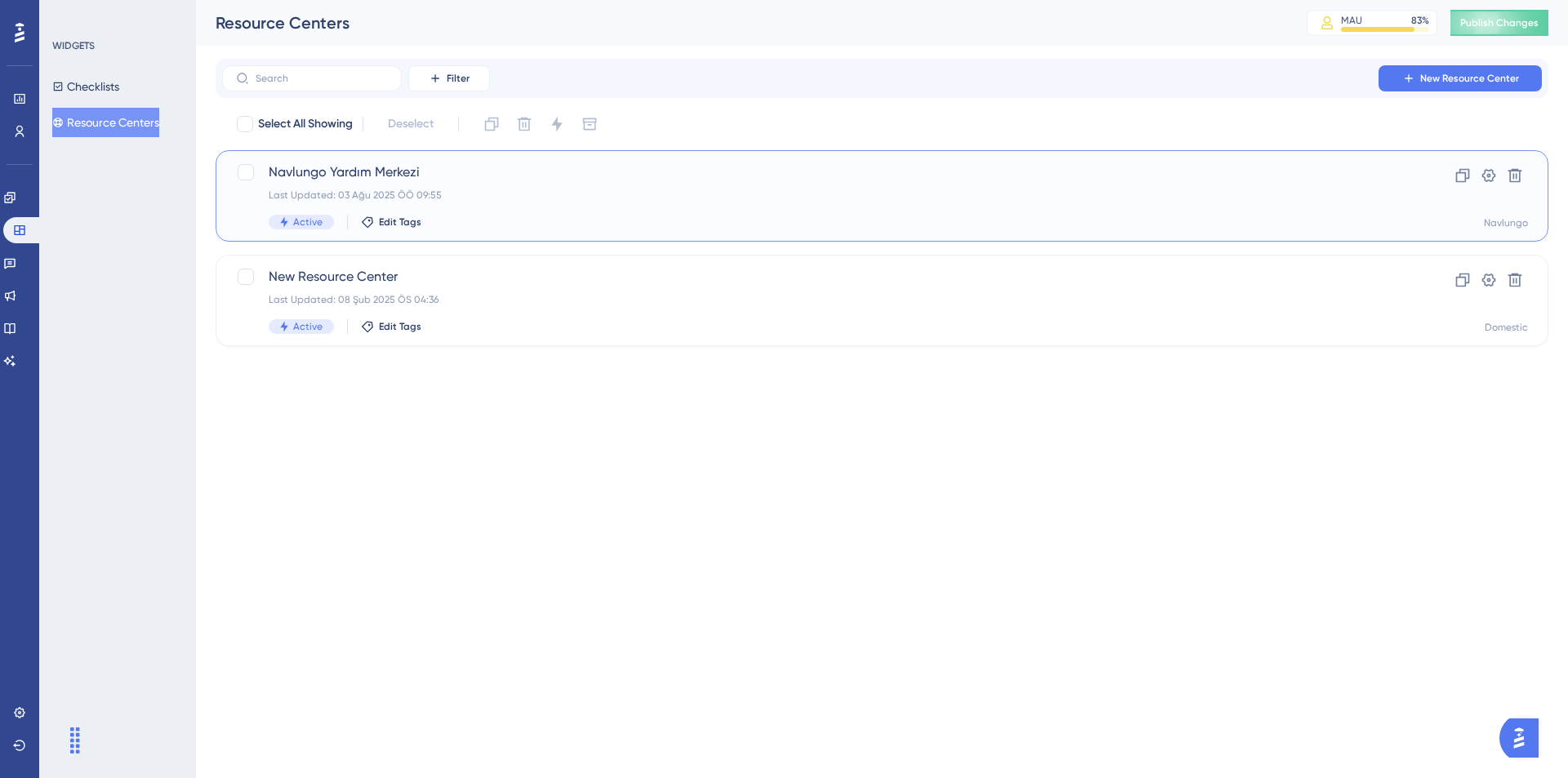
click at [587, 209] on div "Navlungo Yardım Merkezi Last Updated: 03 Ağu 2025 ÖÖ 09:55 Active Edit Tags" at bounding box center [816, 196] width 1096 height 67
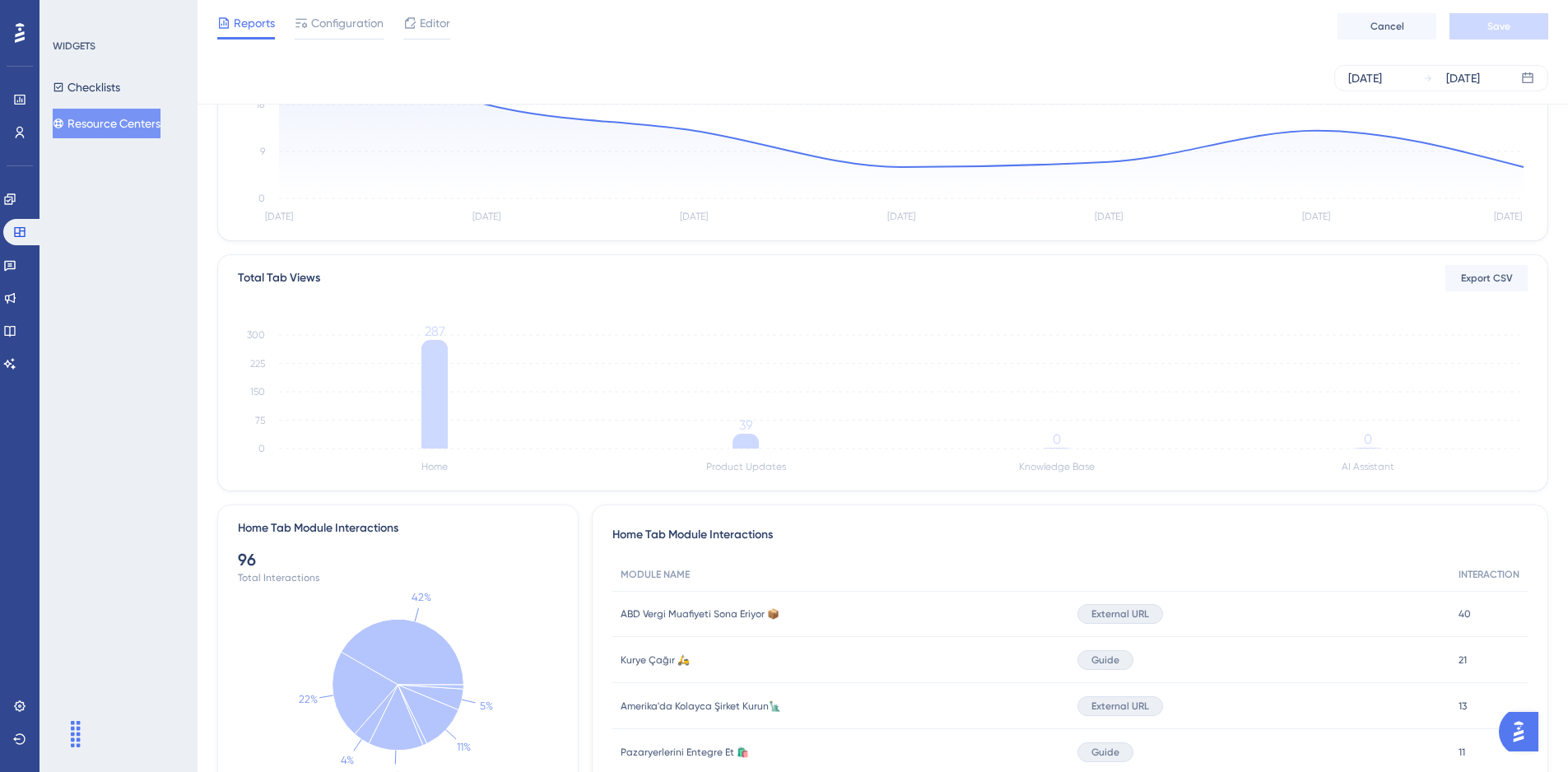
scroll to position [0, 1]
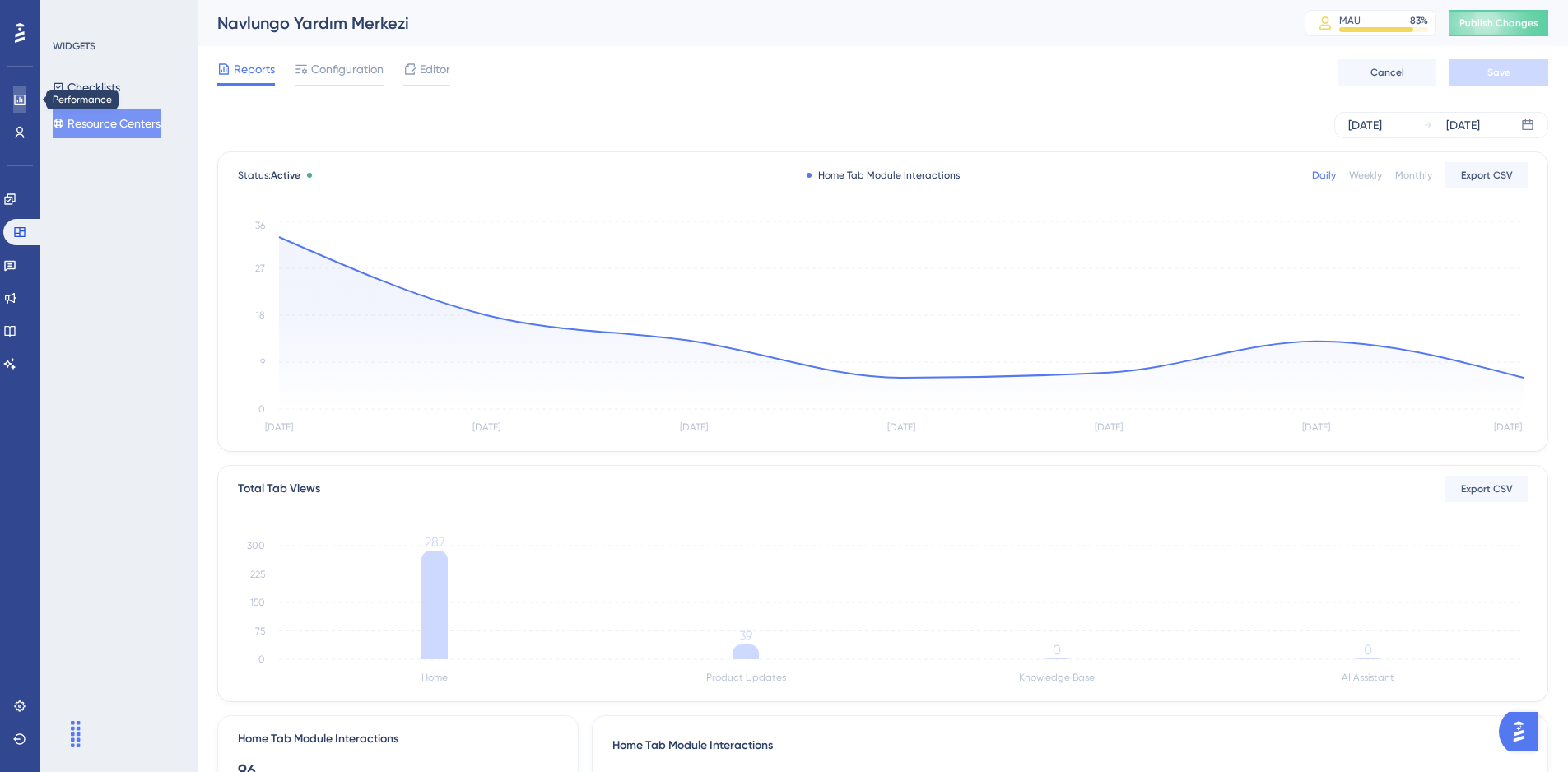
click at [27, 96] on link at bounding box center [19, 100] width 13 height 27
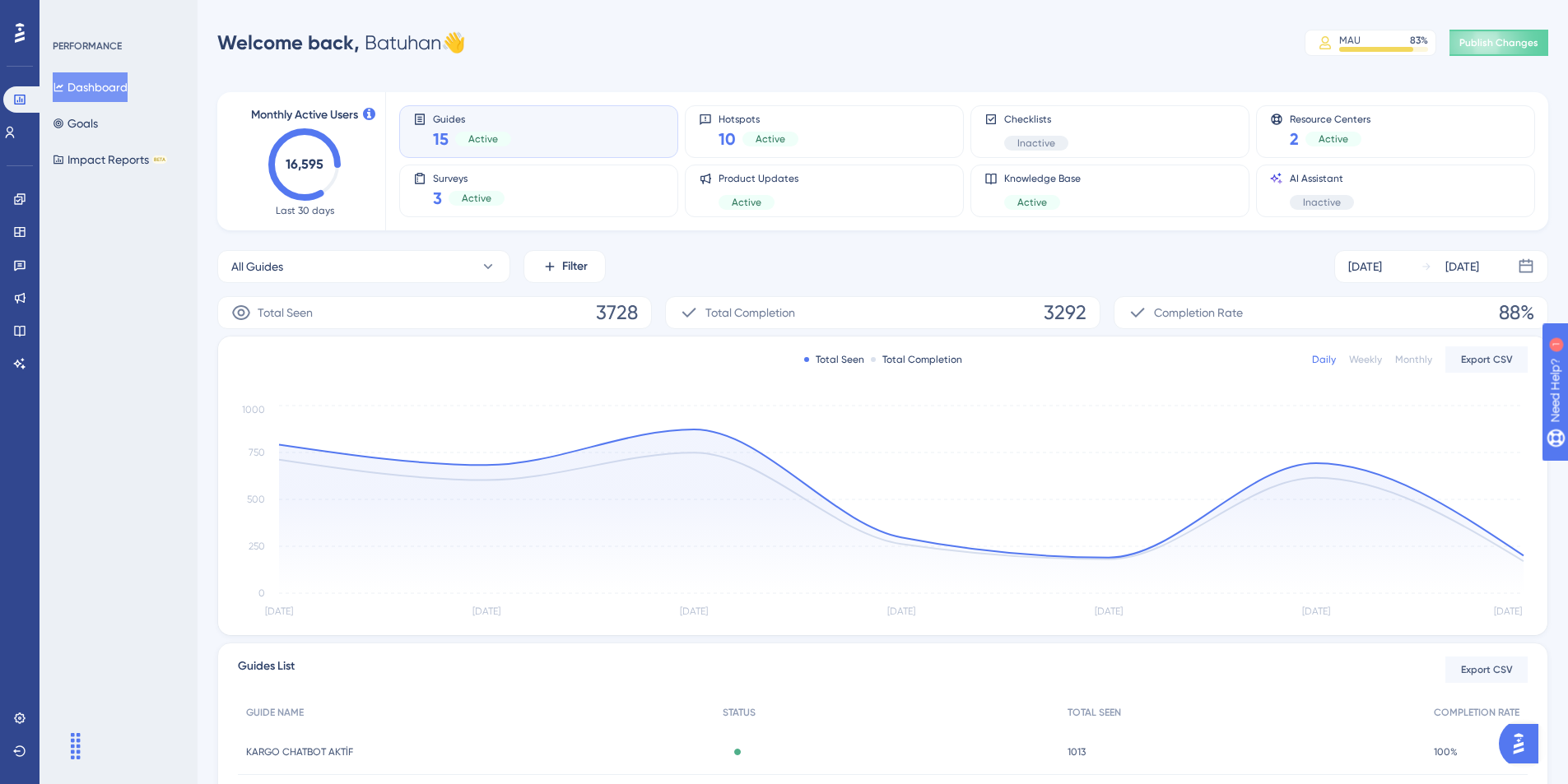
click at [735, 58] on div "Welcome back, [GEOGRAPHIC_DATA] 👋 MAU 83 % Click to see add-on and upgrade opti…" at bounding box center [883, 43] width 1331 height 33
